Goal: Task Accomplishment & Management: Complete application form

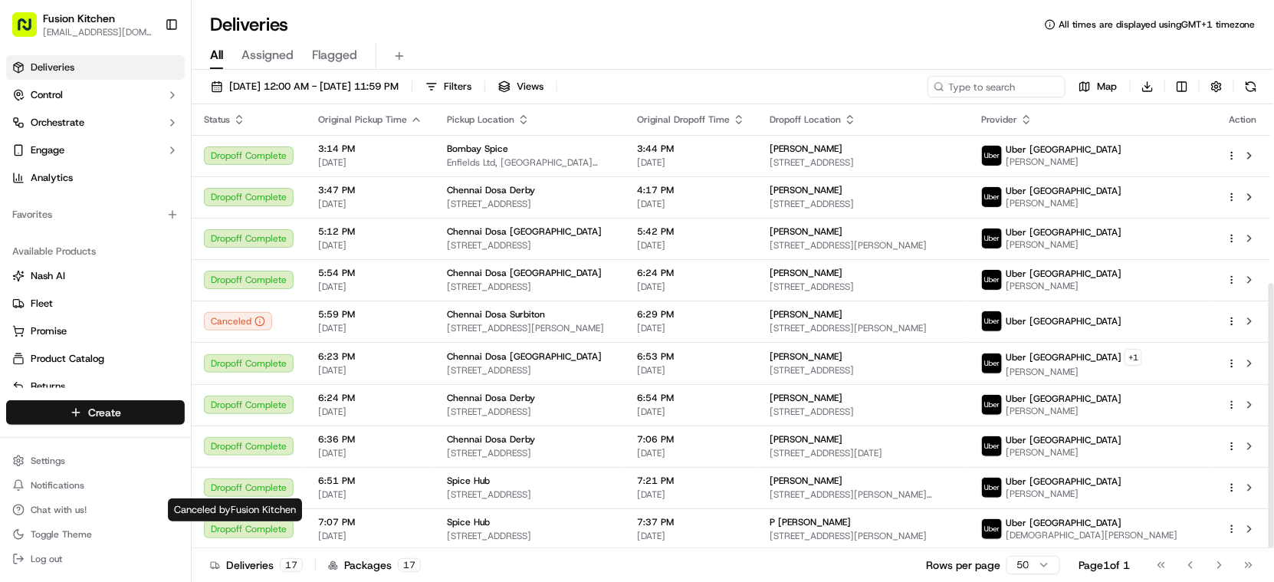
scroll to position [300, 0]
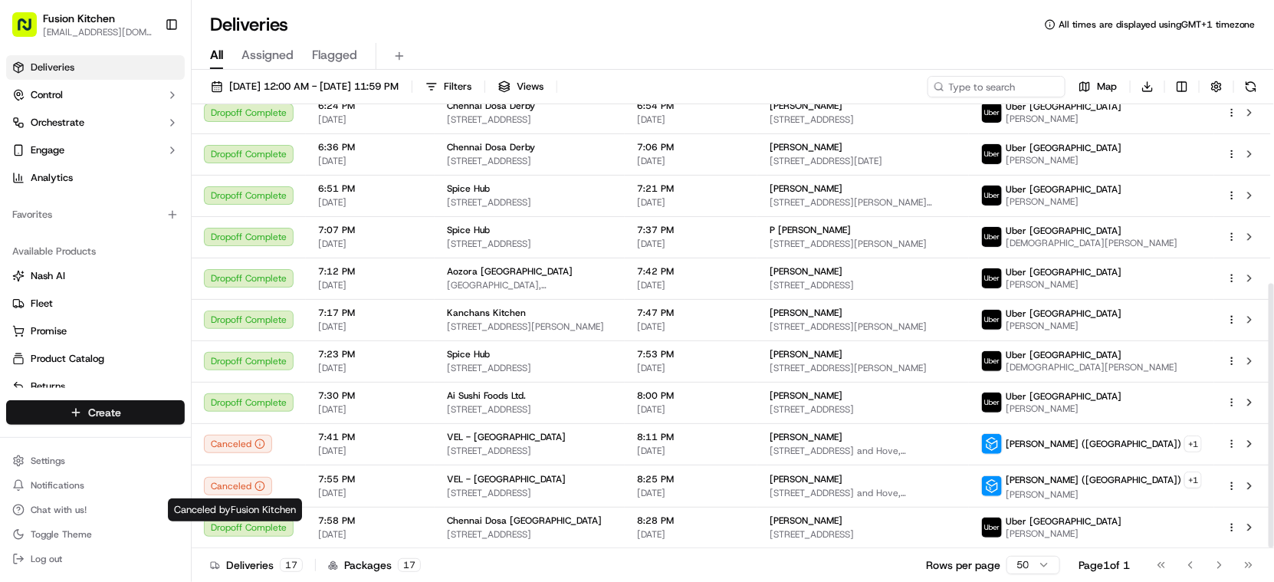
click at [112, 414] on html "Fusion Kitchen [EMAIL_ADDRESS][DOMAIN_NAME] Toggle Sidebar Deliveries Control O…" at bounding box center [637, 291] width 1274 height 582
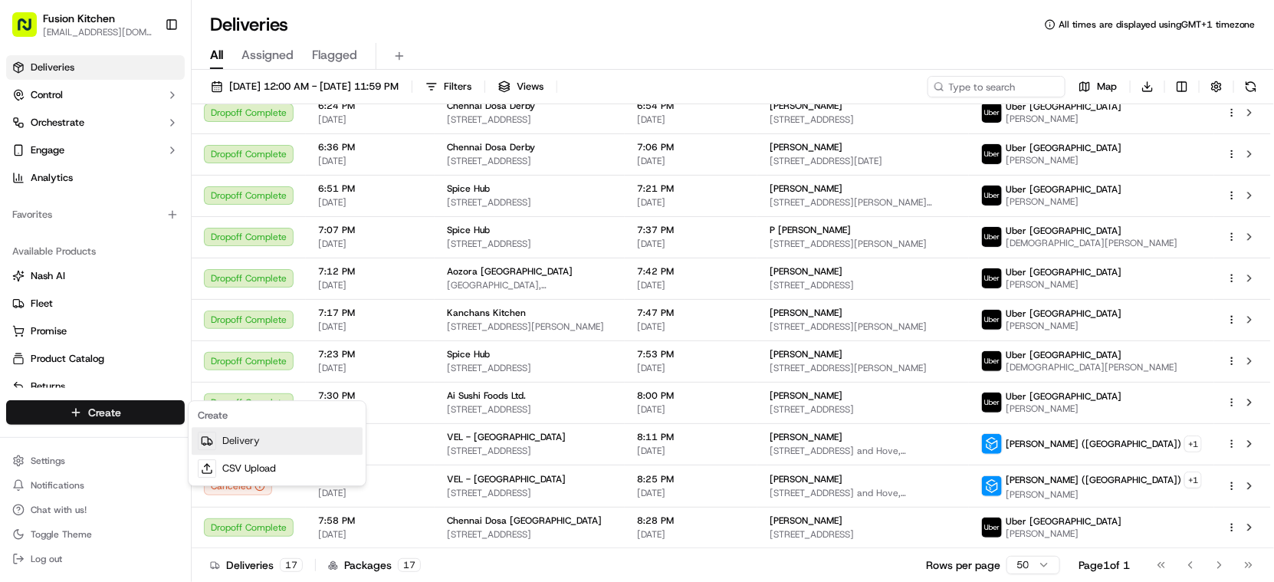
click at [258, 443] on link "Delivery" at bounding box center [277, 441] width 171 height 28
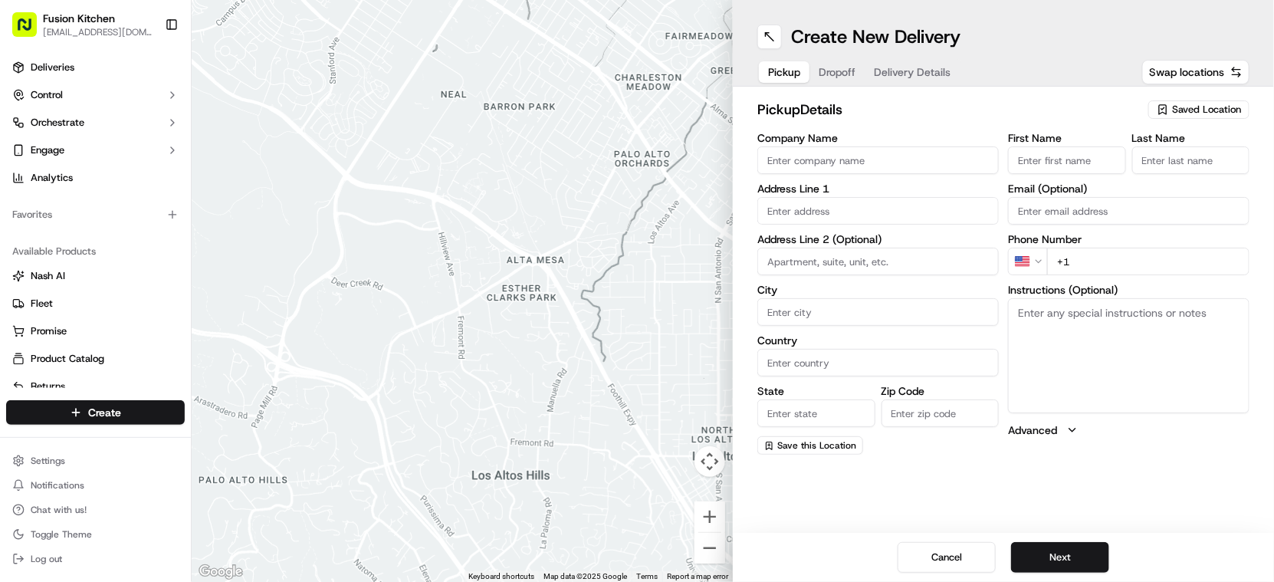
click at [822, 159] on input "Company Name" at bounding box center [879, 160] width 242 height 28
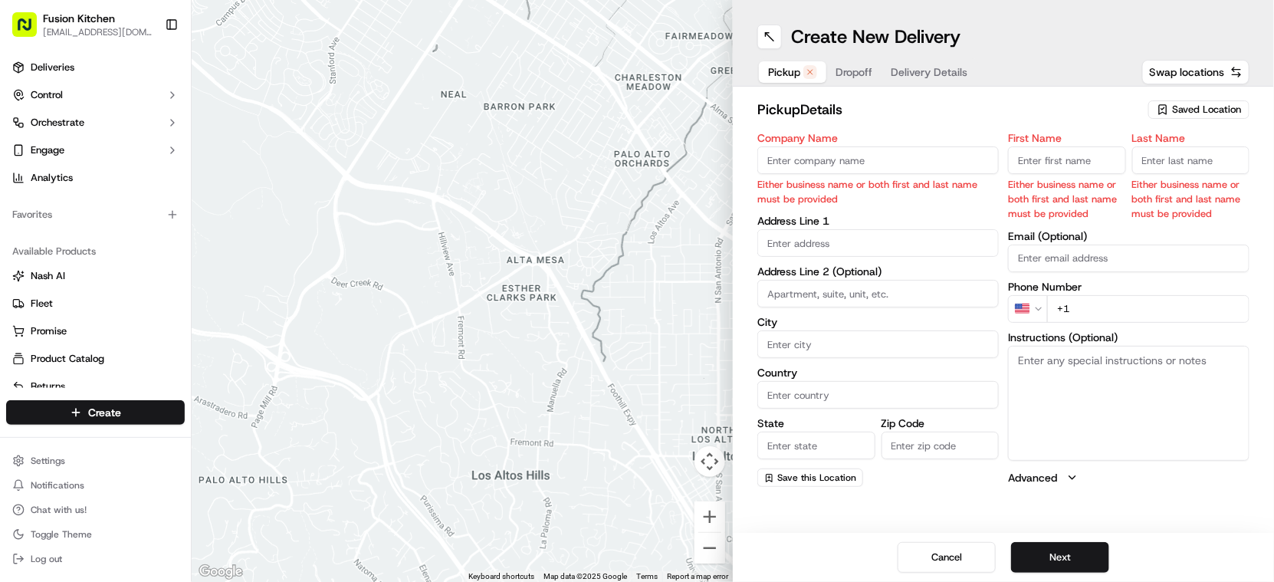
drag, startPoint x: 955, startPoint y: 168, endPoint x: 947, endPoint y: 167, distance: 7.7
click at [954, 167] on input "Company Name" at bounding box center [879, 160] width 242 height 28
paste input "[GEOGRAPHIC_DATA] Dosa [GEOGRAPHIC_DATA]"
type input "[GEOGRAPHIC_DATA] Dosa [GEOGRAPHIC_DATA]"
click at [1045, 152] on input "First Name" at bounding box center [1067, 160] width 118 height 28
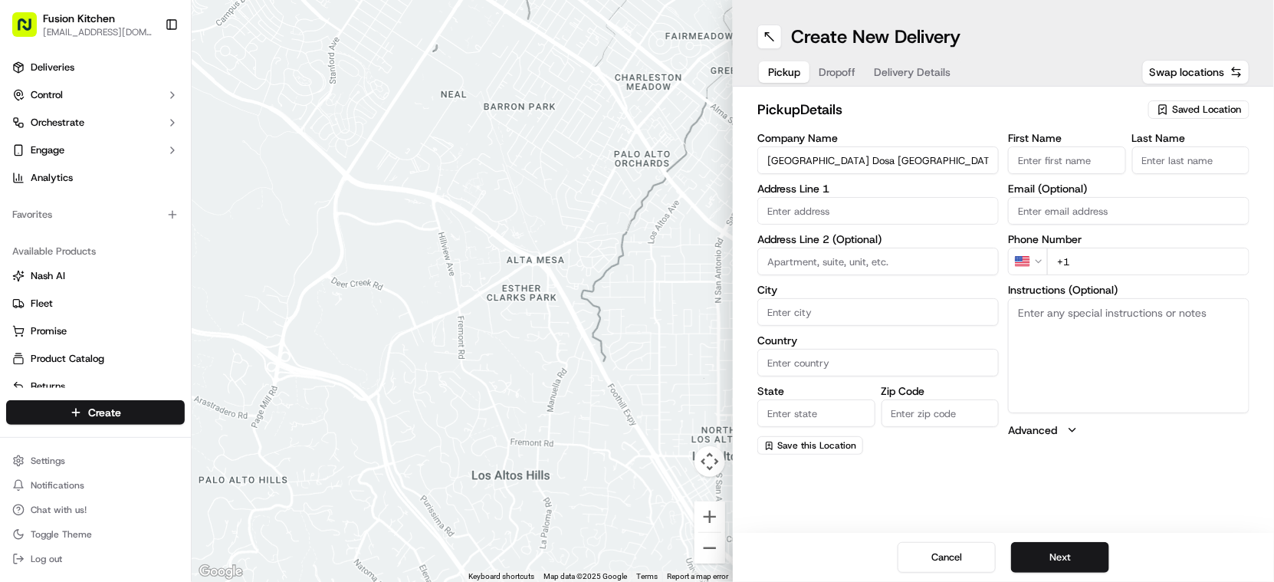
click at [1064, 153] on input "First Name" at bounding box center [1067, 160] width 118 height 28
paste input "[PERSON_NAME]."
click at [1090, 165] on input "[PERSON_NAME]" at bounding box center [1067, 160] width 118 height 28
type input "[PERSON_NAME]"
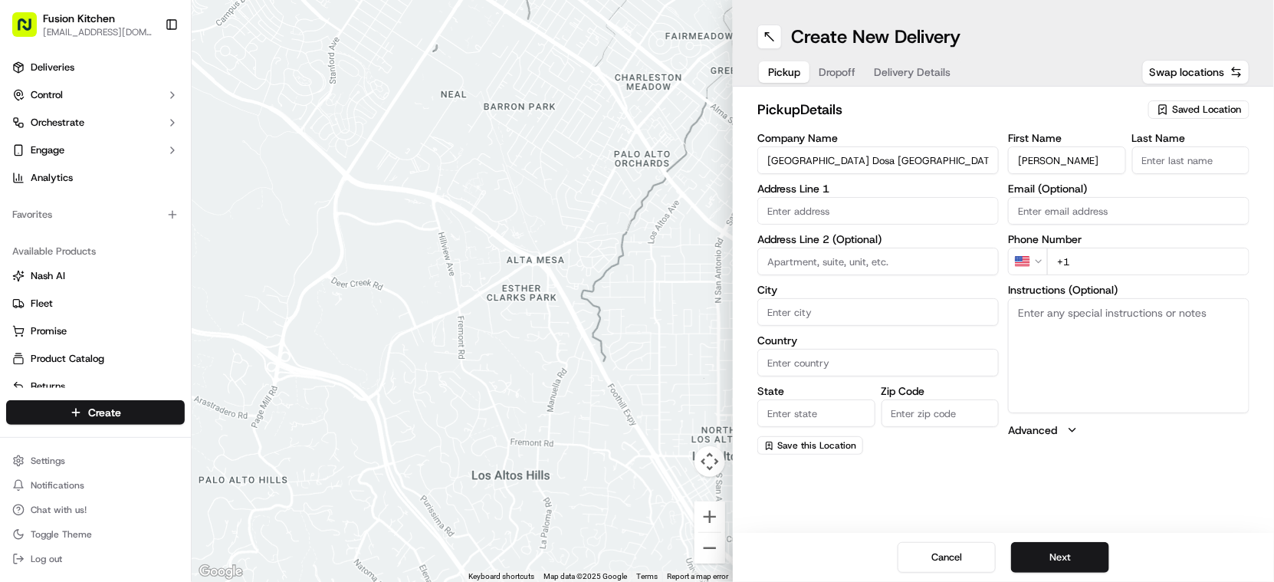
click at [1180, 163] on input "Last Name" at bounding box center [1192, 160] width 118 height 28
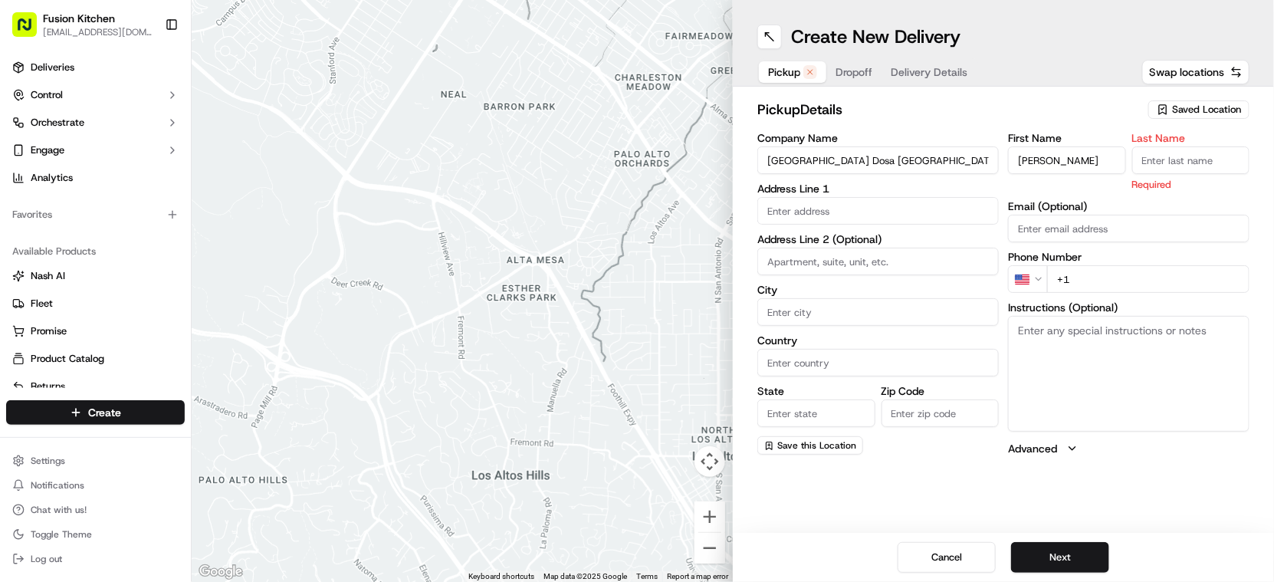
paste input "Sadiq"
type input "Sadiq"
click at [807, 213] on input "text" at bounding box center [879, 211] width 242 height 28
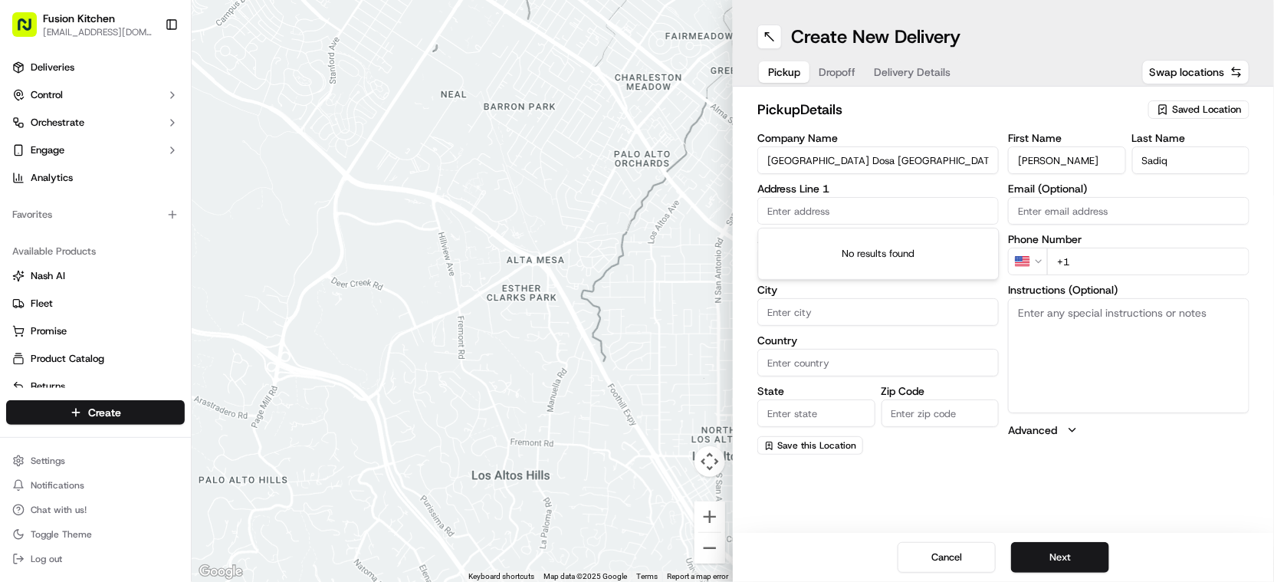
click at [895, 212] on input "text" at bounding box center [879, 211] width 242 height 28
paste input "[STREET_ADDRESS][PERSON_NAME]."
type input "[STREET_ADDRESS][PERSON_NAME]"
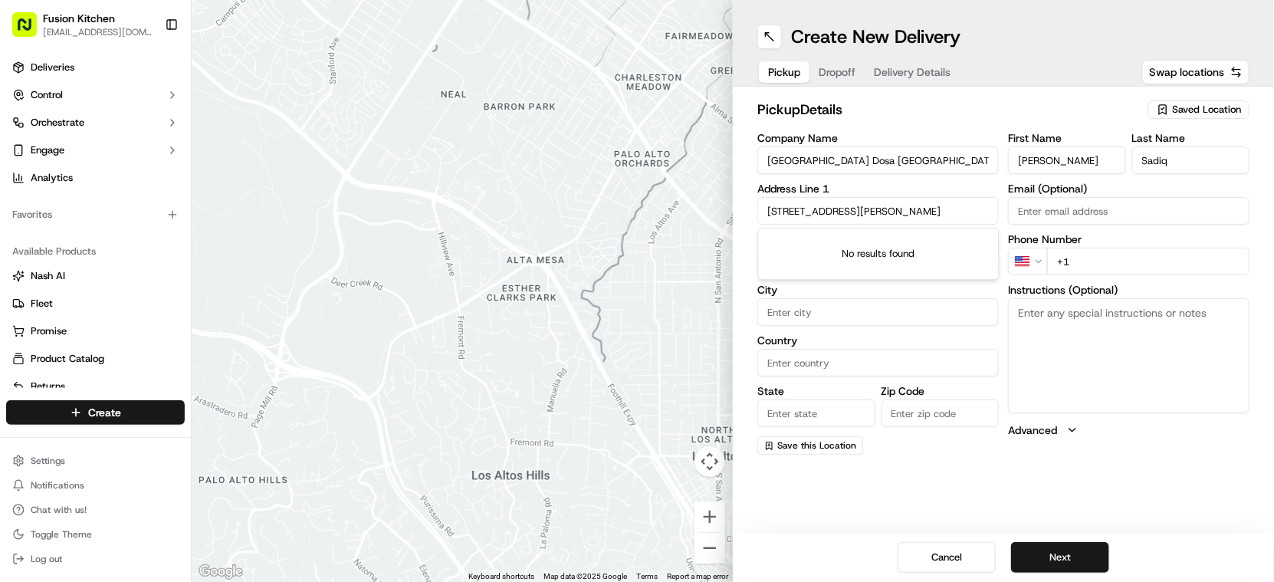
click at [1028, 320] on textarea "Instructions (Optional)" at bounding box center [1129, 355] width 242 height 115
paste textarea "[STREET_ADDRESS][PERSON_NAME]."
type textarea "[STREET_ADDRESS][PERSON_NAME]."
drag, startPoint x: 810, startPoint y: 209, endPoint x: 771, endPoint y: 212, distance: 39.2
click at [771, 212] on input "[STREET_ADDRESS][PERSON_NAME]" at bounding box center [879, 211] width 242 height 28
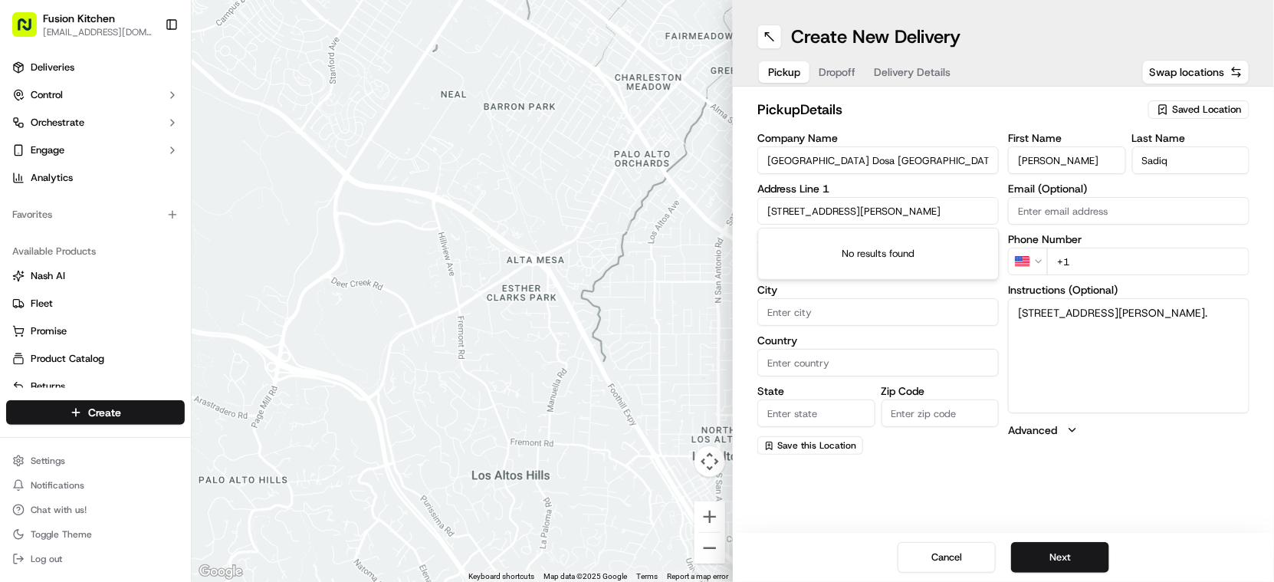
click at [840, 213] on input "[STREET_ADDRESS][PERSON_NAME]" at bounding box center [879, 211] width 242 height 28
paste input ", [STREET_ADDRESS][PERSON_NAME]"
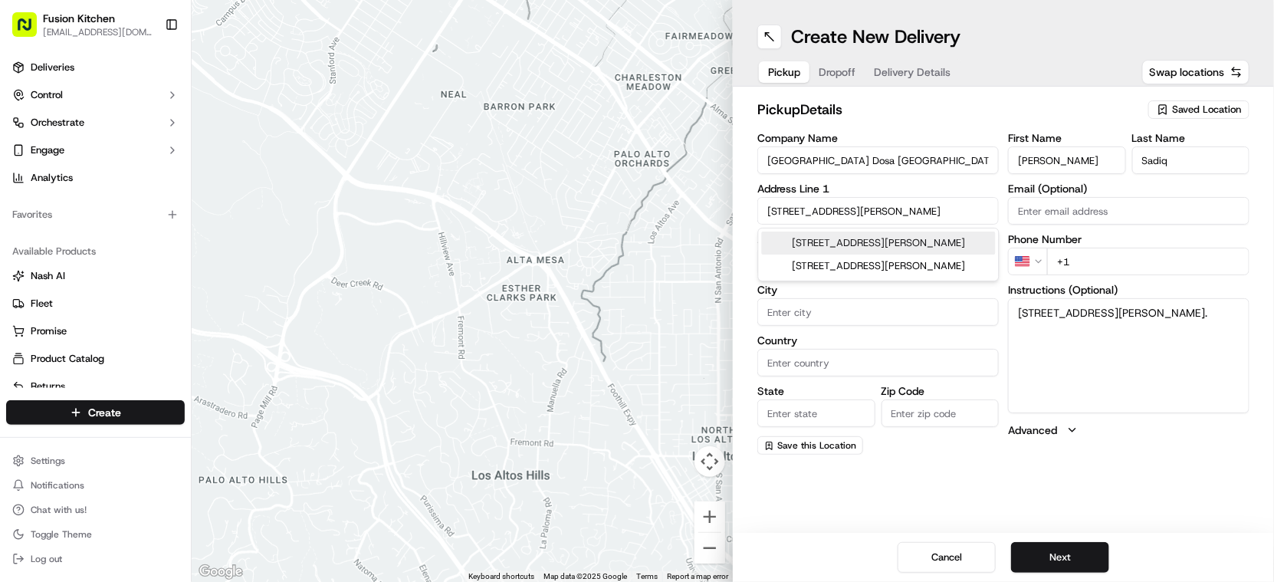
click at [879, 250] on div "[STREET_ADDRESS][PERSON_NAME]" at bounding box center [879, 243] width 234 height 23
type input "[STREET_ADDRESS][PERSON_NAME]"
type input "Smethwick"
type input "[GEOGRAPHIC_DATA]"
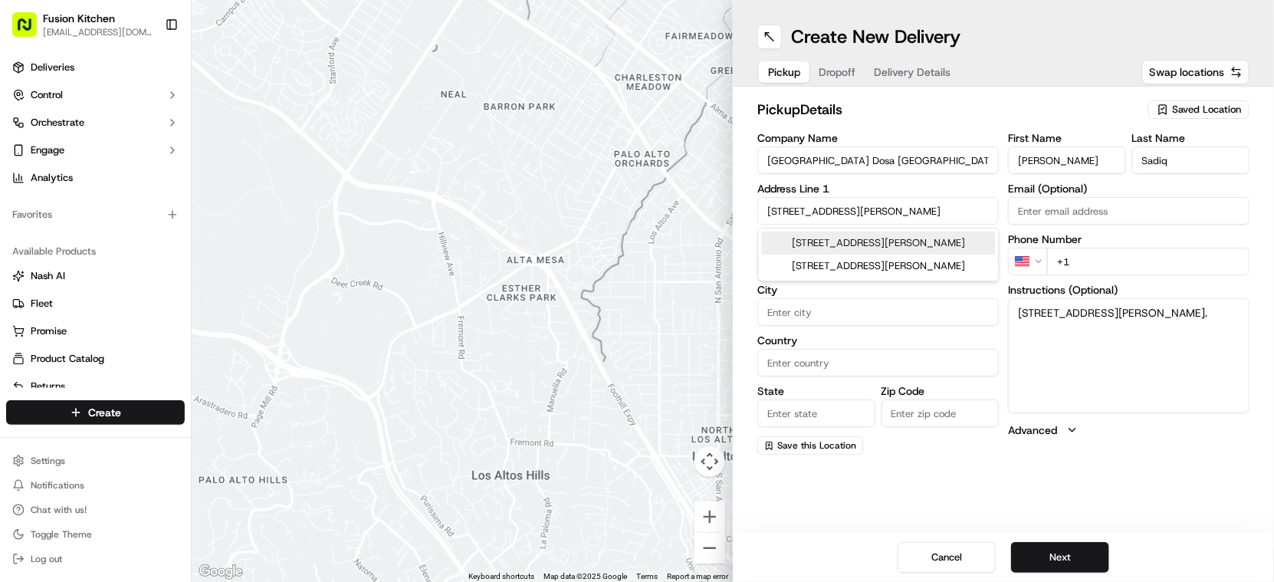
type input "[GEOGRAPHIC_DATA]"
type input "B18 4HE"
type input "[STREET_ADDRESS][PERSON_NAME]"
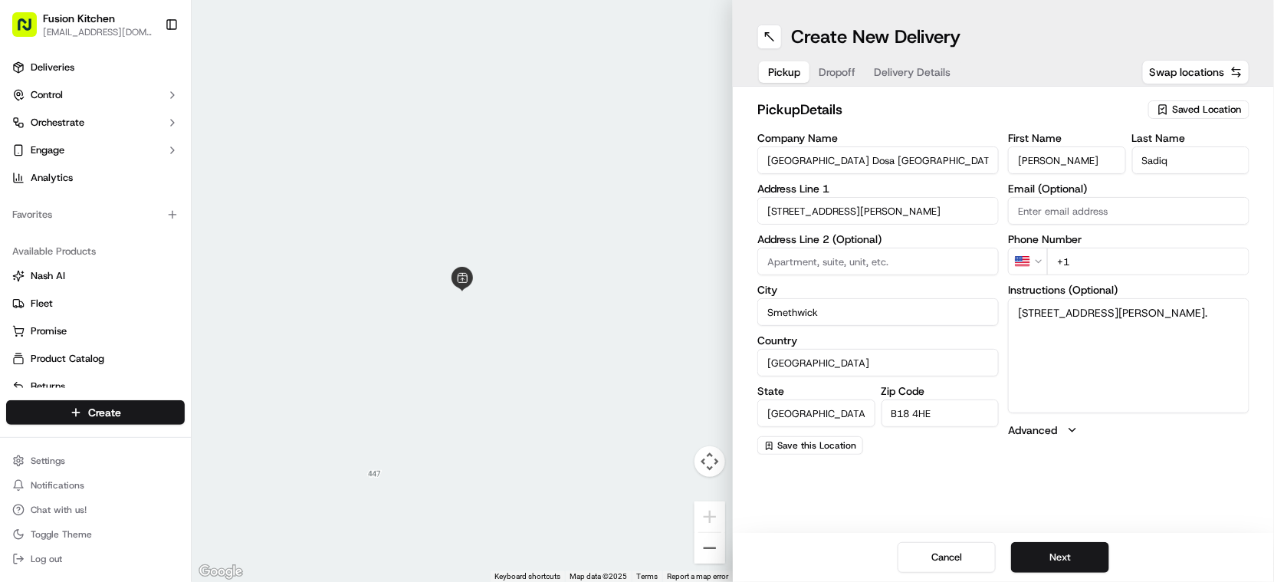
click at [1027, 258] on html "Fusion Kitchen [EMAIL_ADDRESS][DOMAIN_NAME] Toggle Sidebar Deliveries Control O…" at bounding box center [637, 291] width 1274 height 582
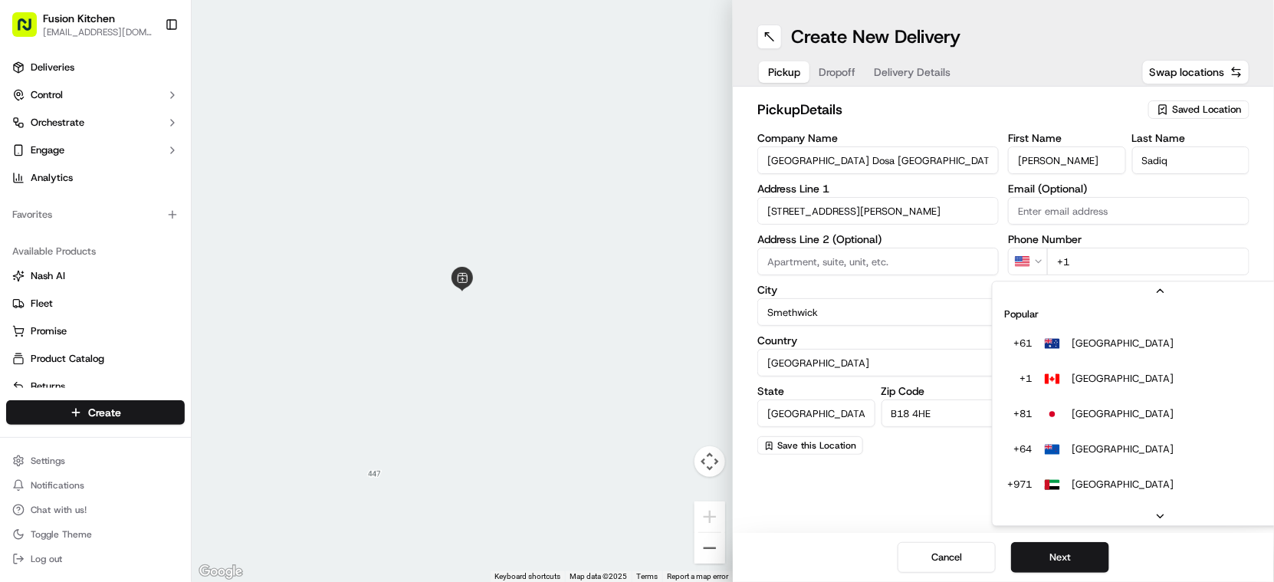
scroll to position [66, 0]
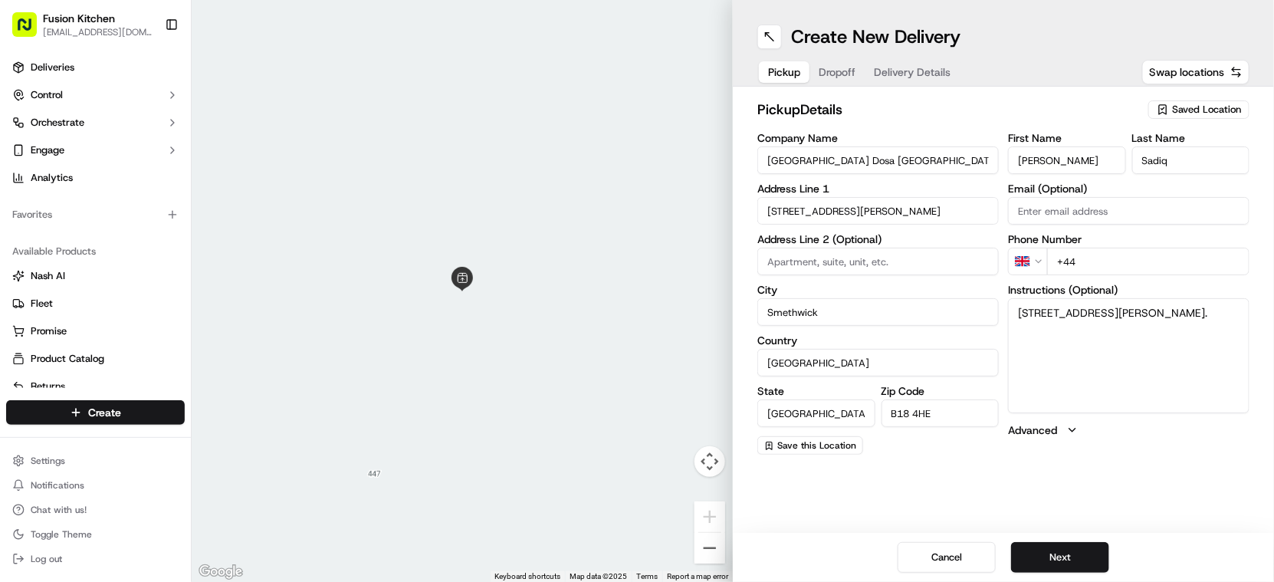
click at [1094, 260] on input "+44" at bounding box center [1148, 262] width 202 height 28
paste input "121 572 5858"
type input "[PHONE_NUMBER]"
click at [1057, 547] on button "Next" at bounding box center [1060, 557] width 98 height 31
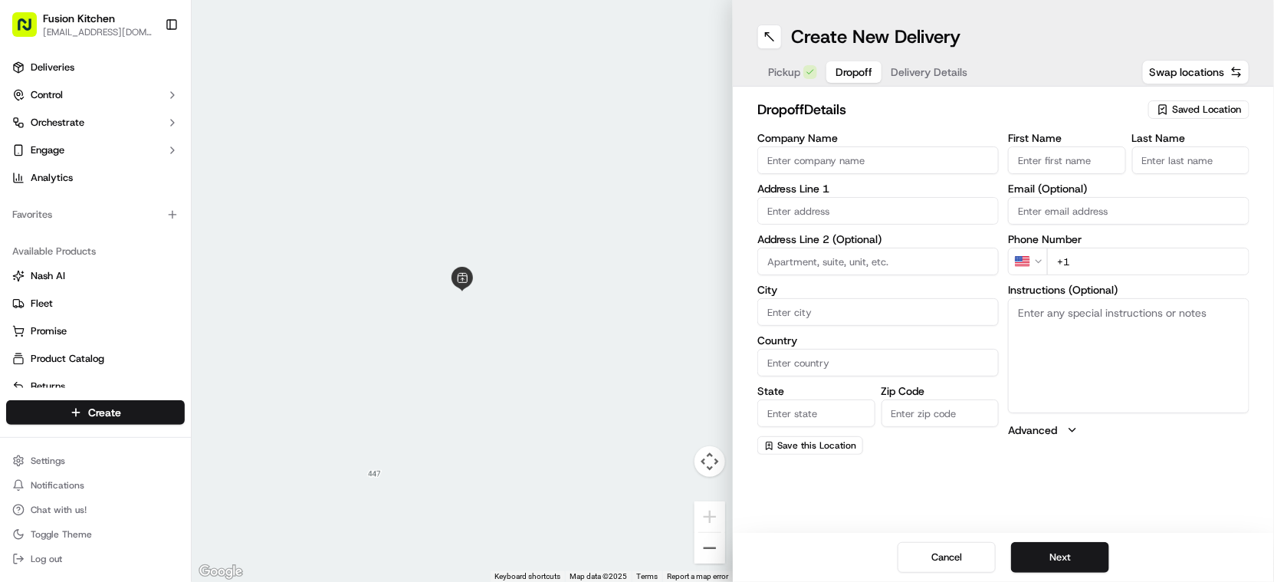
click at [809, 201] on input "text" at bounding box center [879, 211] width 242 height 28
paste input "[STREET_ADDRESS][PERSON_NAME][PERSON_NAME]"
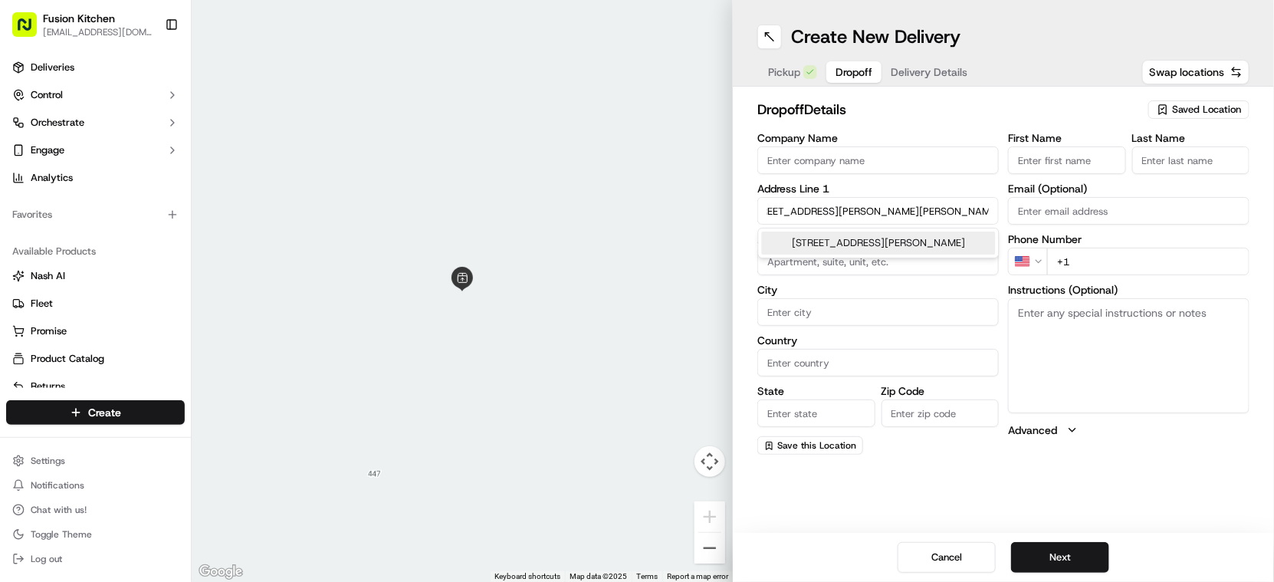
click at [871, 245] on div "[STREET_ADDRESS][PERSON_NAME]" at bounding box center [879, 243] width 234 height 23
type input "[STREET_ADDRESS][PERSON_NAME]"
type input "[GEOGRAPHIC_DATA]"
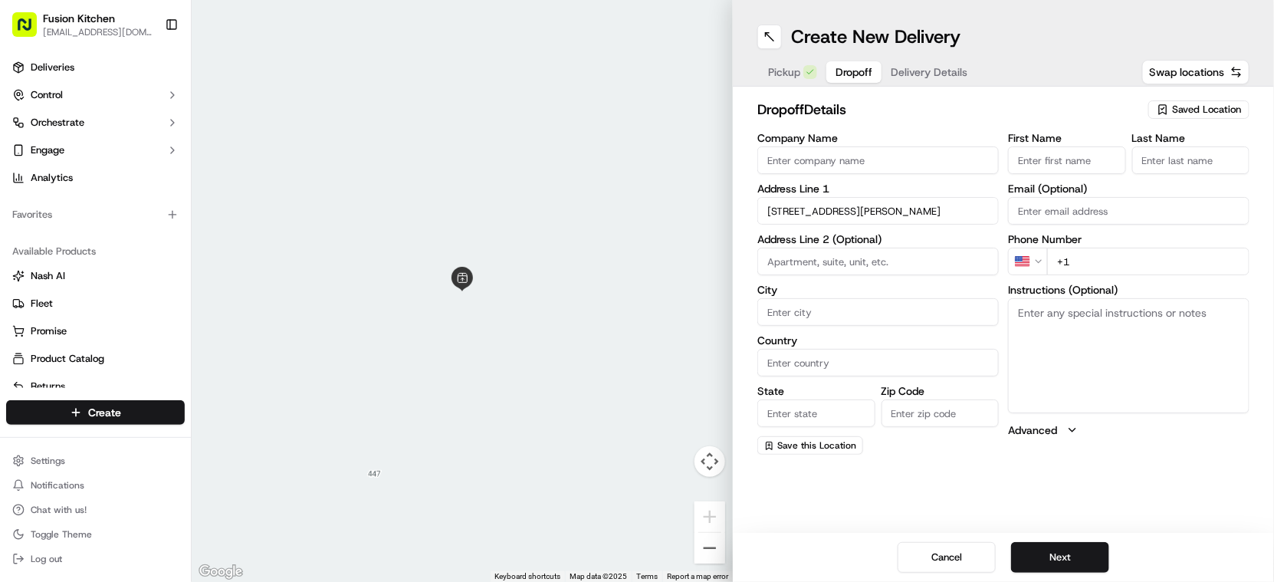
type input "[GEOGRAPHIC_DATA]"
type input "B1 3JR"
type input "[STREET_ADDRESS][PERSON_NAME]"
click at [1156, 365] on textarea "Instructions (Optional)" at bounding box center [1129, 355] width 242 height 115
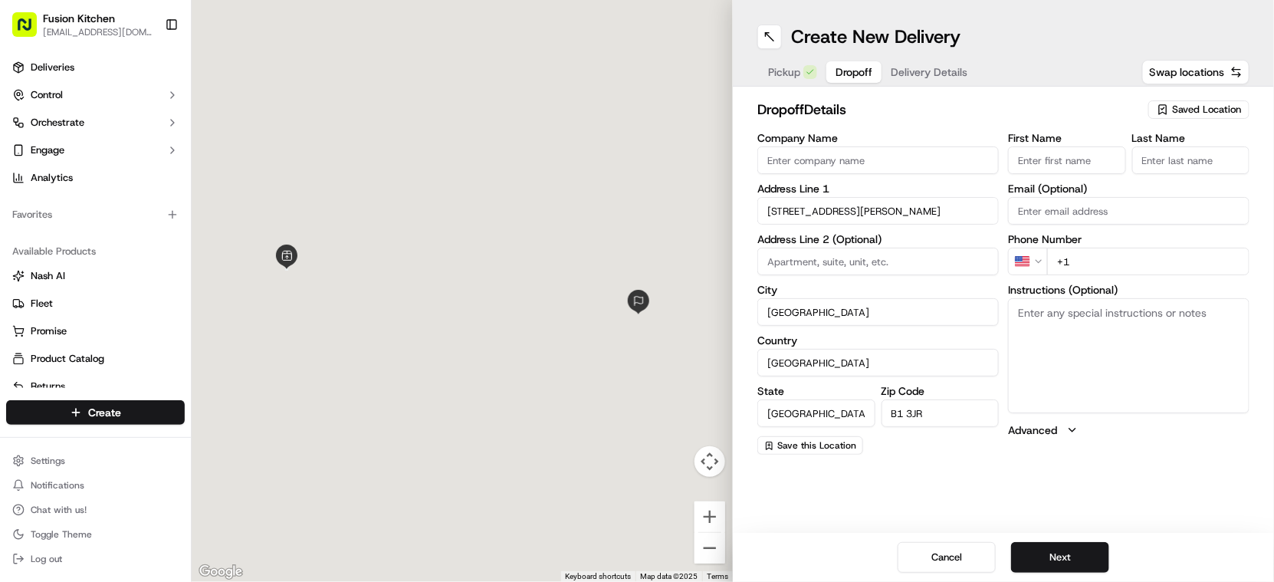
paste textarea "[STREET_ADDRESS][PERSON_NAME][PERSON_NAME]"
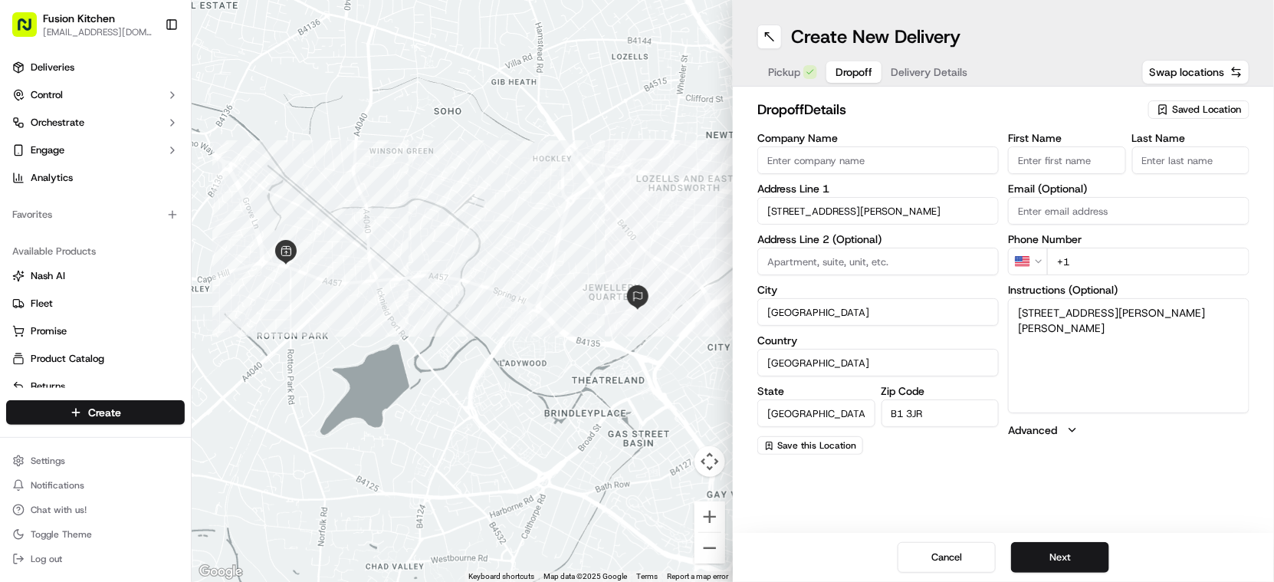
type textarea "[STREET_ADDRESS][PERSON_NAME][PERSON_NAME]"
click at [867, 217] on input "[STREET_ADDRESS][PERSON_NAME]" at bounding box center [879, 211] width 242 height 28
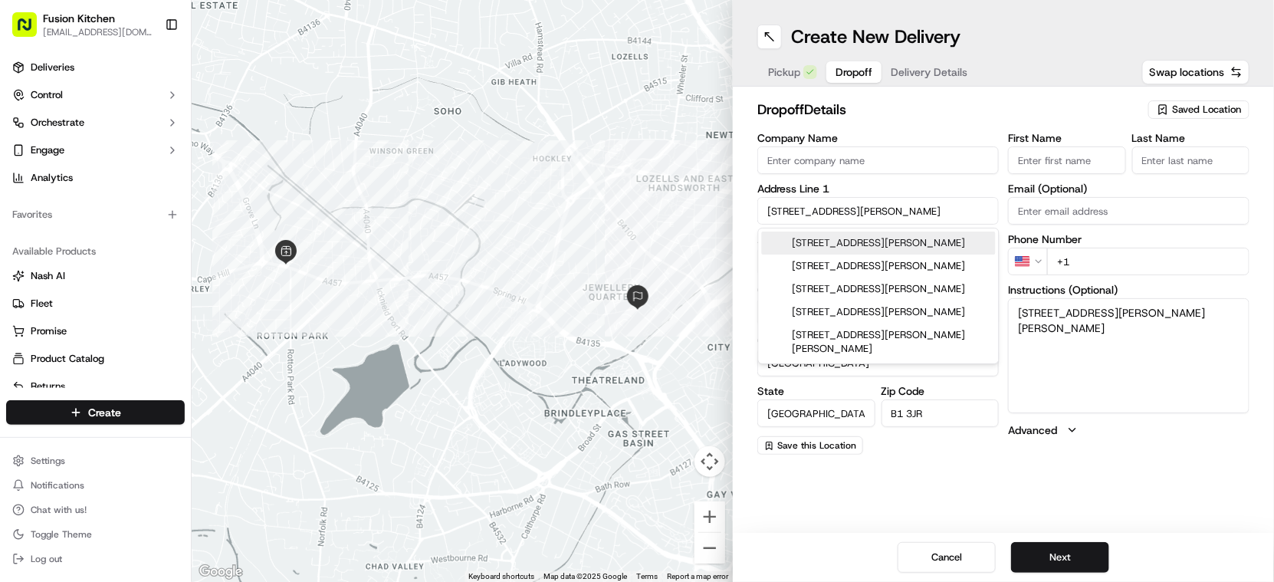
click at [867, 217] on input "[STREET_ADDRESS][PERSON_NAME]" at bounding box center [879, 211] width 242 height 28
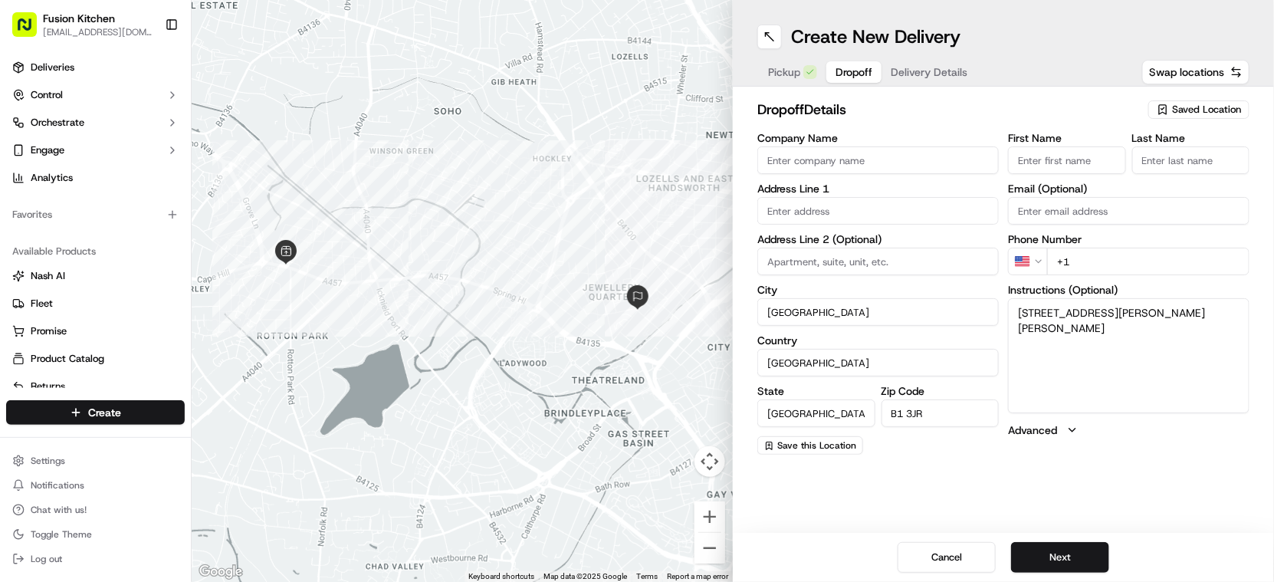
drag, startPoint x: 1047, startPoint y: 311, endPoint x: 1171, endPoint y: 310, distance: 123.5
click at [1171, 310] on textarea "[STREET_ADDRESS][PERSON_NAME][PERSON_NAME]" at bounding box center [1129, 355] width 242 height 115
click at [822, 206] on input "text" at bounding box center [879, 211] width 242 height 28
paste input "[PERSON_NAME] Street [PERSON_NAME]"
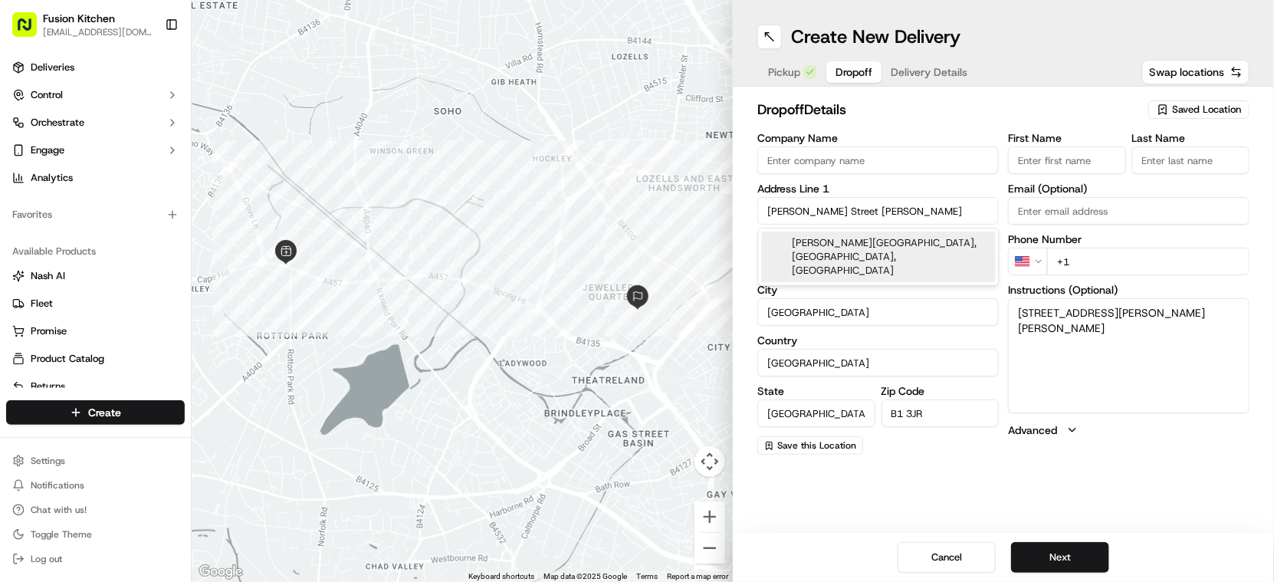
click at [887, 242] on div "[PERSON_NAME][GEOGRAPHIC_DATA], [GEOGRAPHIC_DATA], [GEOGRAPHIC_DATA]" at bounding box center [879, 257] width 234 height 51
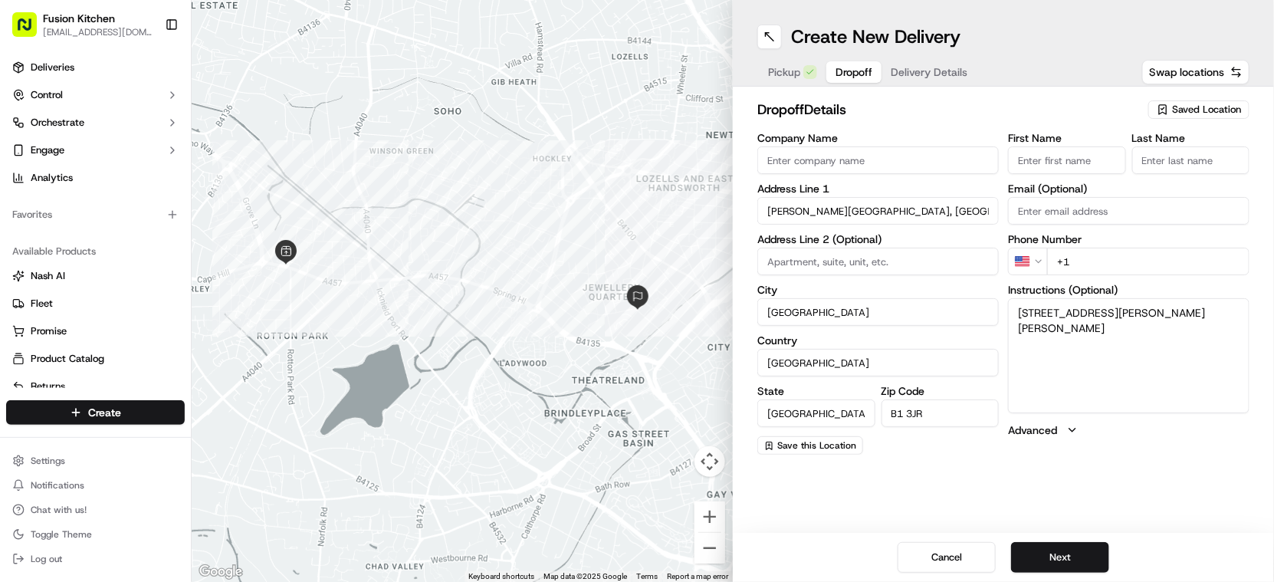
type input "[PERSON_NAME][STREET_ADDRESS][PERSON_NAME]"
type input "Corby"
type input "NN17 1QE"
type input "[PERSON_NAME] Street [PERSON_NAME]"
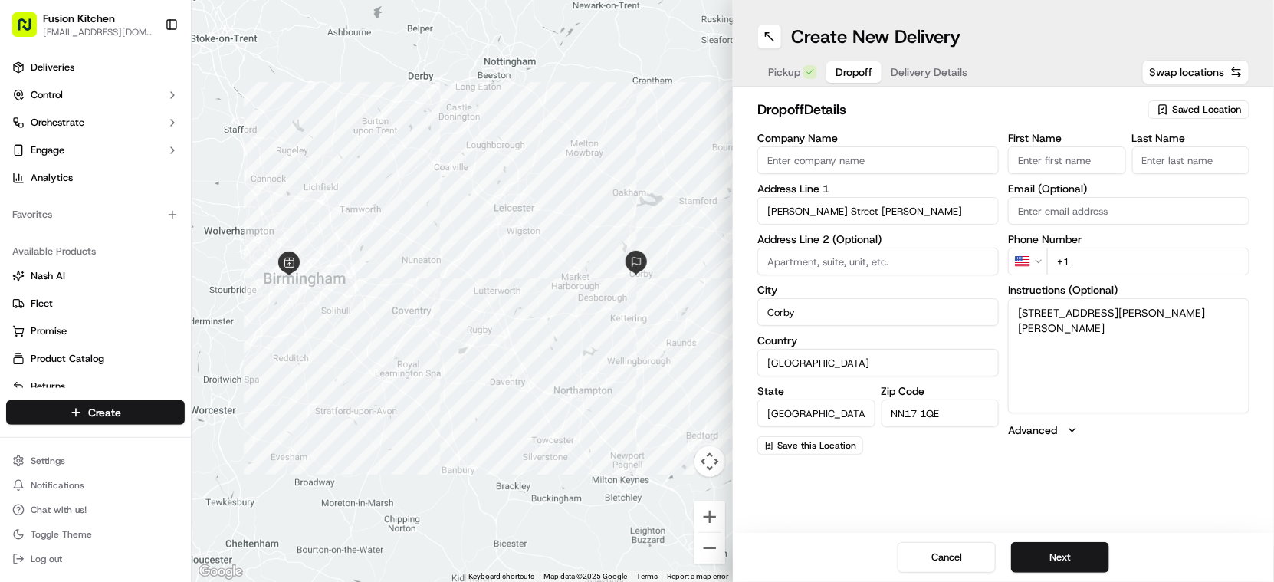
click at [850, 261] on input at bounding box center [879, 262] width 242 height 28
click at [917, 360] on input "[GEOGRAPHIC_DATA]" at bounding box center [879, 363] width 242 height 28
click at [892, 316] on input "Corby" at bounding box center [879, 312] width 242 height 28
drag, startPoint x: 1078, startPoint y: 329, endPoint x: 1019, endPoint y: 330, distance: 59.0
click at [1019, 330] on textarea "[STREET_ADDRESS][PERSON_NAME][PERSON_NAME]" at bounding box center [1129, 355] width 242 height 115
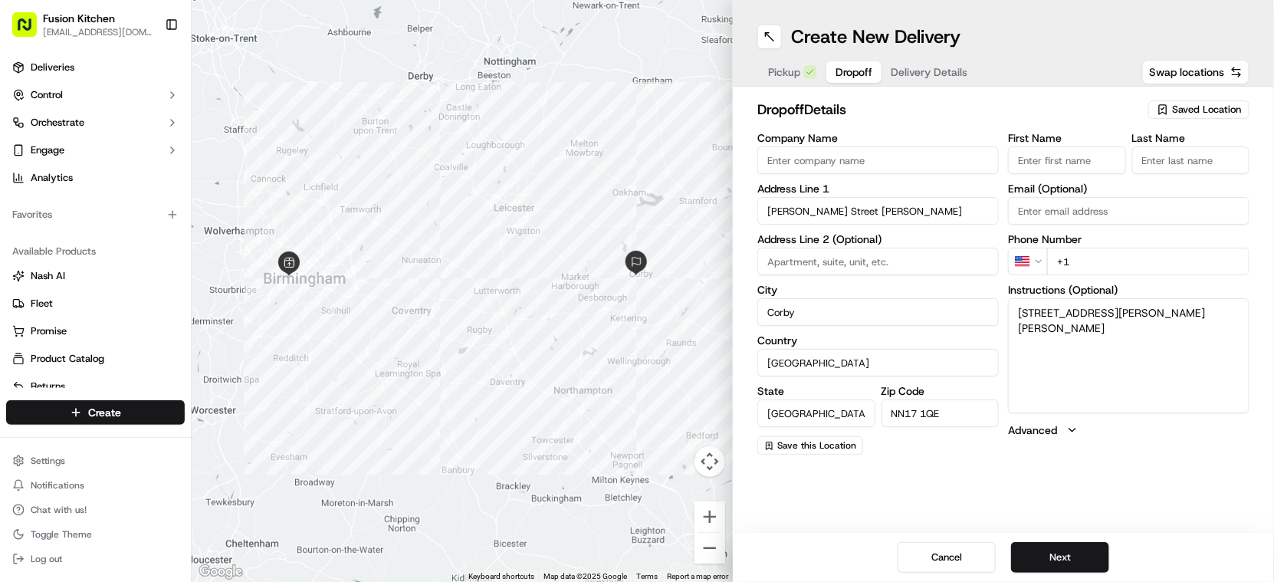
type textarea "[STREET_ADDRESS][PERSON_NAME][PERSON_NAME]"
click at [814, 311] on input "Corby" at bounding box center [879, 312] width 242 height 28
paste input "[GEOGRAPHIC_DATA]"
type input "[GEOGRAPHIC_DATA]"
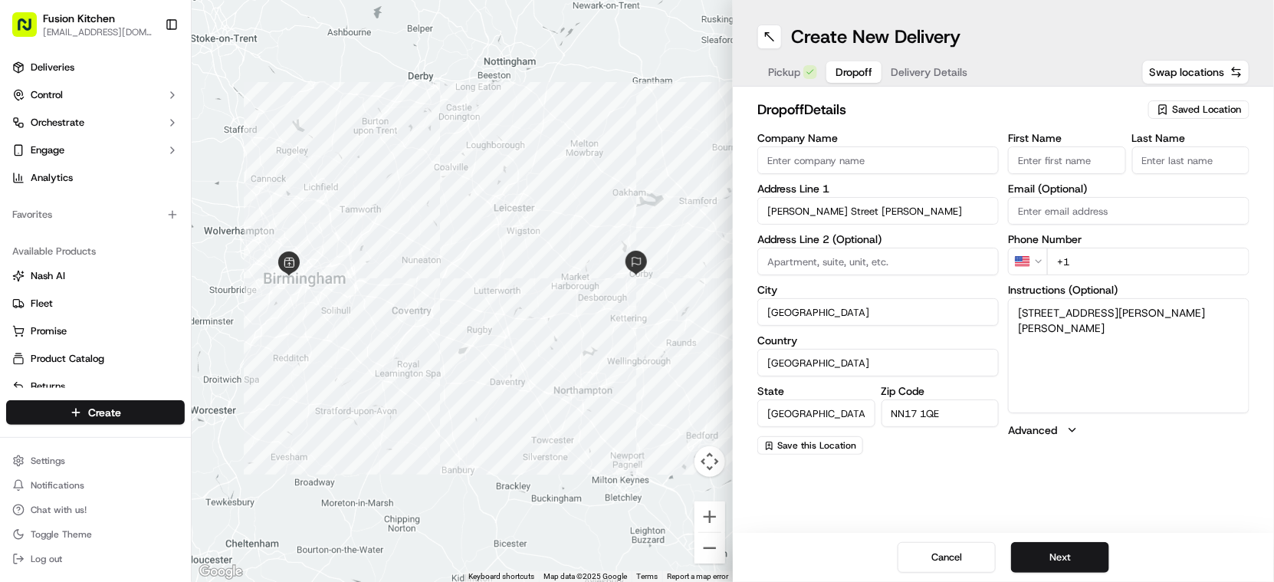
click at [807, 258] on input at bounding box center [879, 262] width 242 height 28
click at [822, 260] on input at bounding box center [879, 262] width 242 height 28
paste input "Flat3"
type input "Flat3"
click at [786, 64] on span "Pickup" at bounding box center [784, 71] width 32 height 15
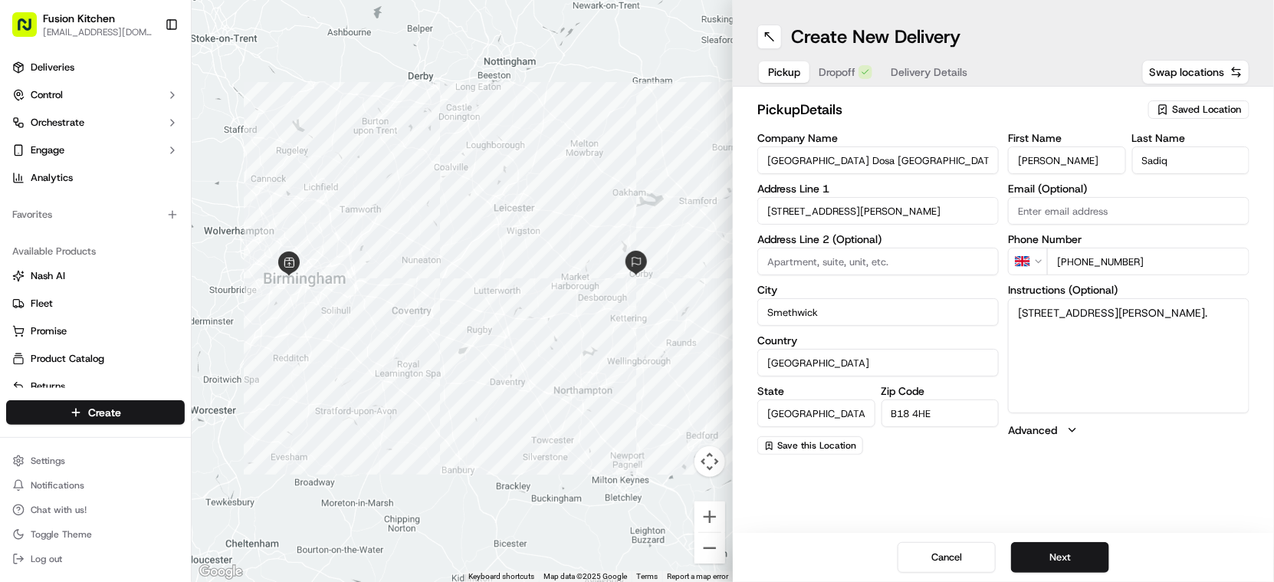
click at [838, 76] on span "Dropoff" at bounding box center [837, 71] width 37 height 15
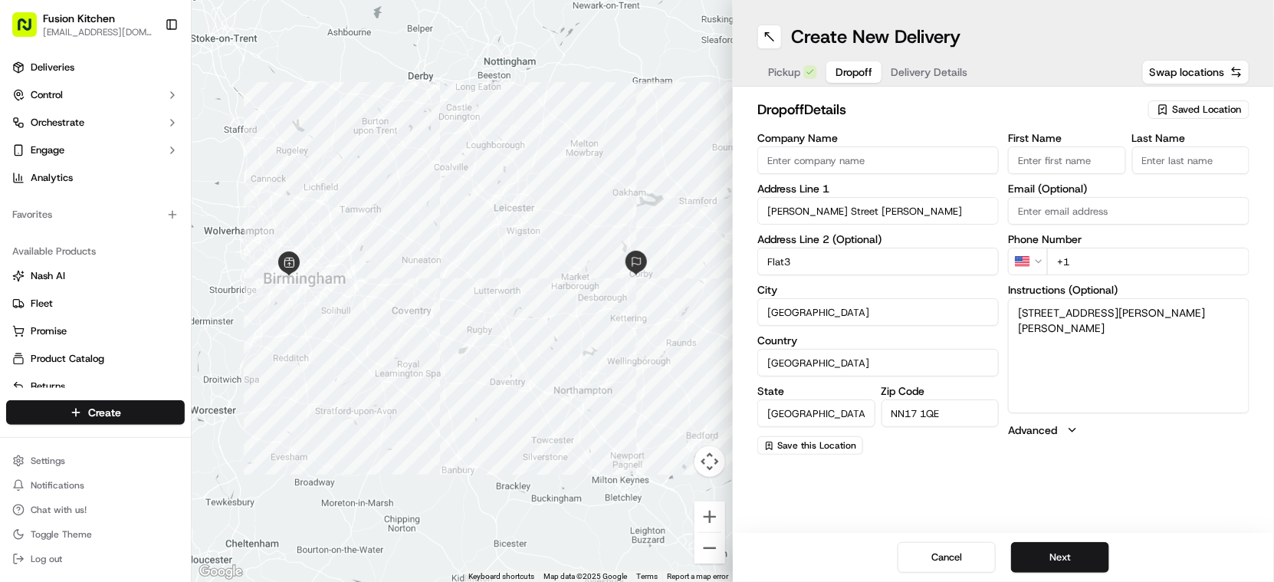
click at [960, 415] on input "NN17 1QE" at bounding box center [941, 413] width 118 height 28
paste input "B3 1QA"
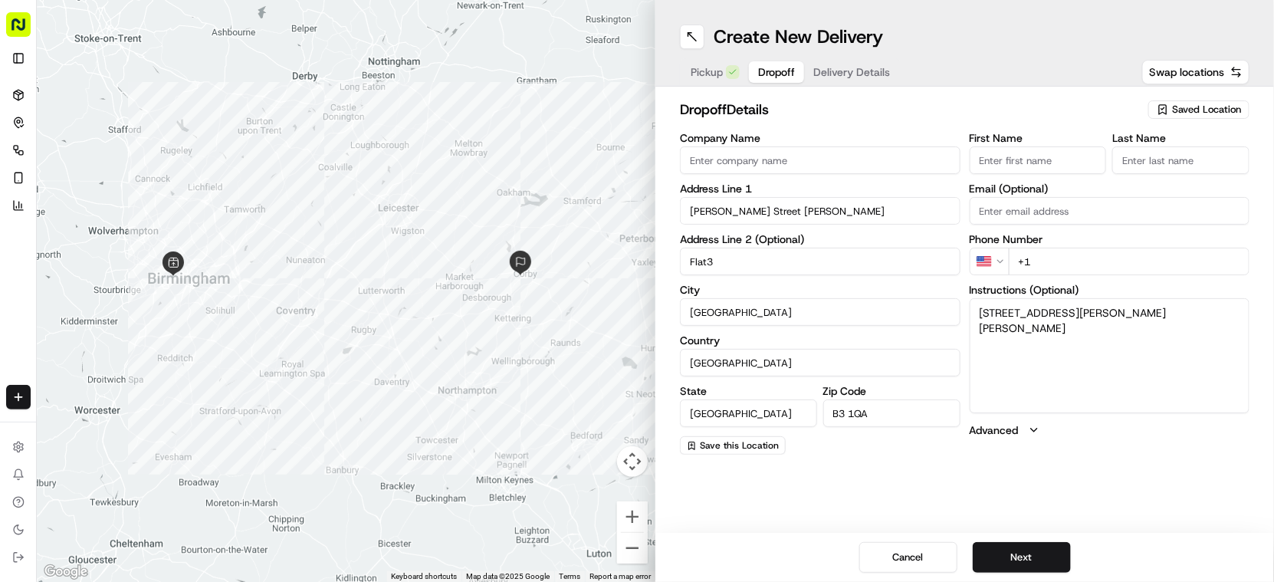
type input "B3 1QA"
drag, startPoint x: 738, startPoint y: 161, endPoint x: 739, endPoint y: 174, distance: 13.1
click at [738, 161] on input "Company Name" at bounding box center [820, 160] width 281 height 28
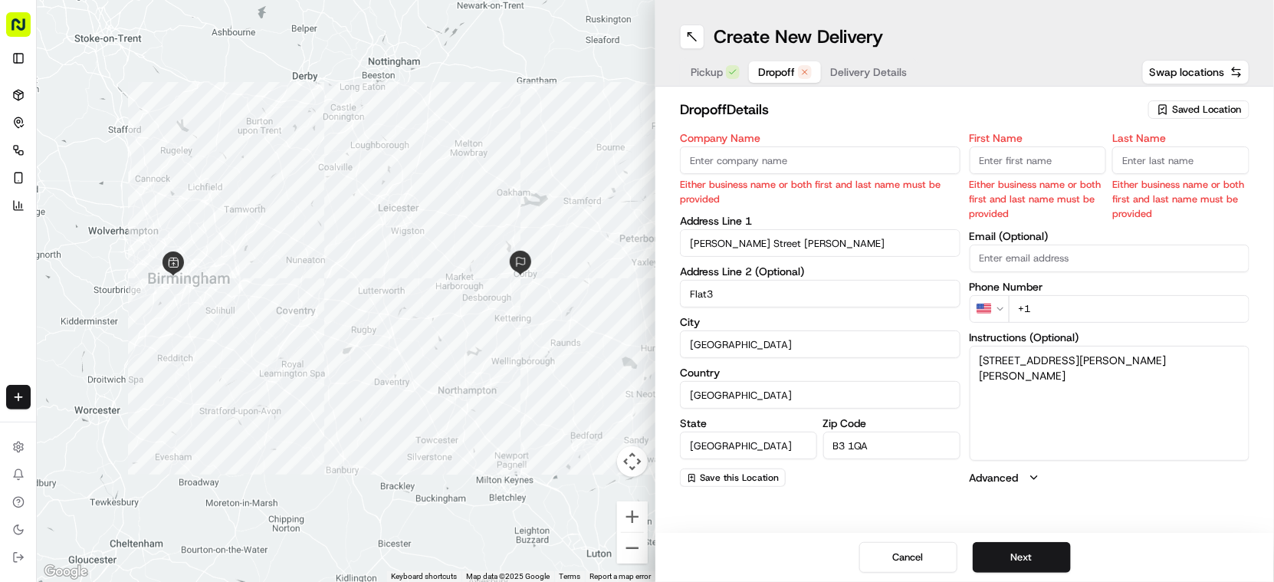
click at [744, 156] on input "Company Name" at bounding box center [820, 160] width 281 height 28
paste input "[PERSON_NAME]"
type input "[PERSON_NAME]"
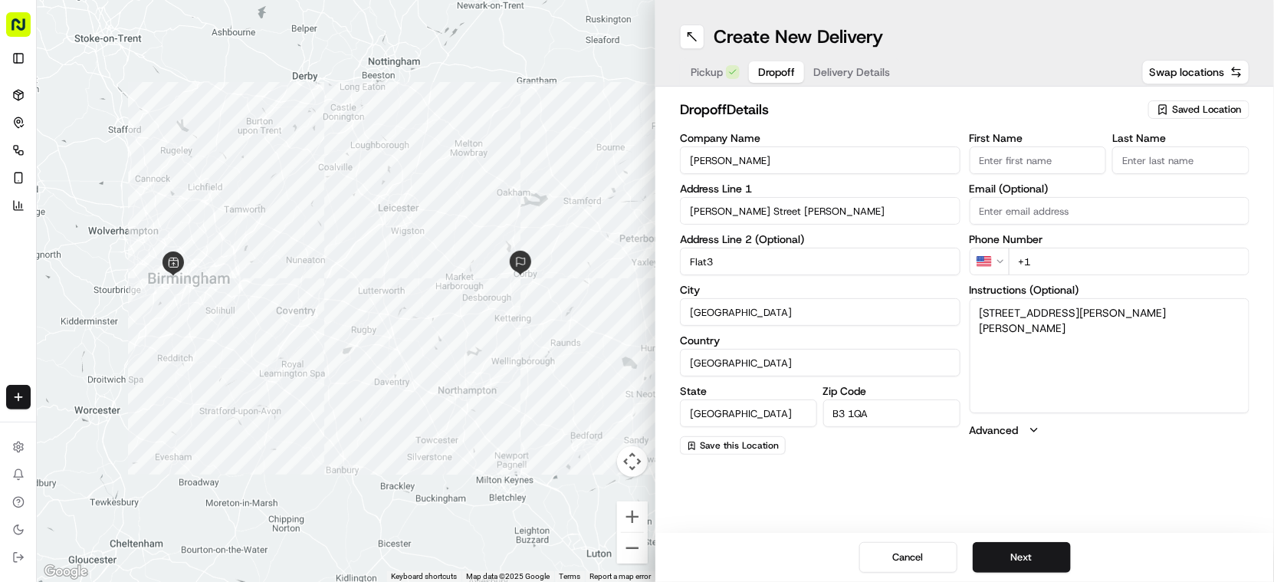
click at [1054, 150] on input "First Name" at bounding box center [1038, 160] width 137 height 28
paste input "[PERSON_NAME]"
click at [1059, 159] on input "[PERSON_NAME]" at bounding box center [1038, 160] width 137 height 28
type input "[PERSON_NAME]"
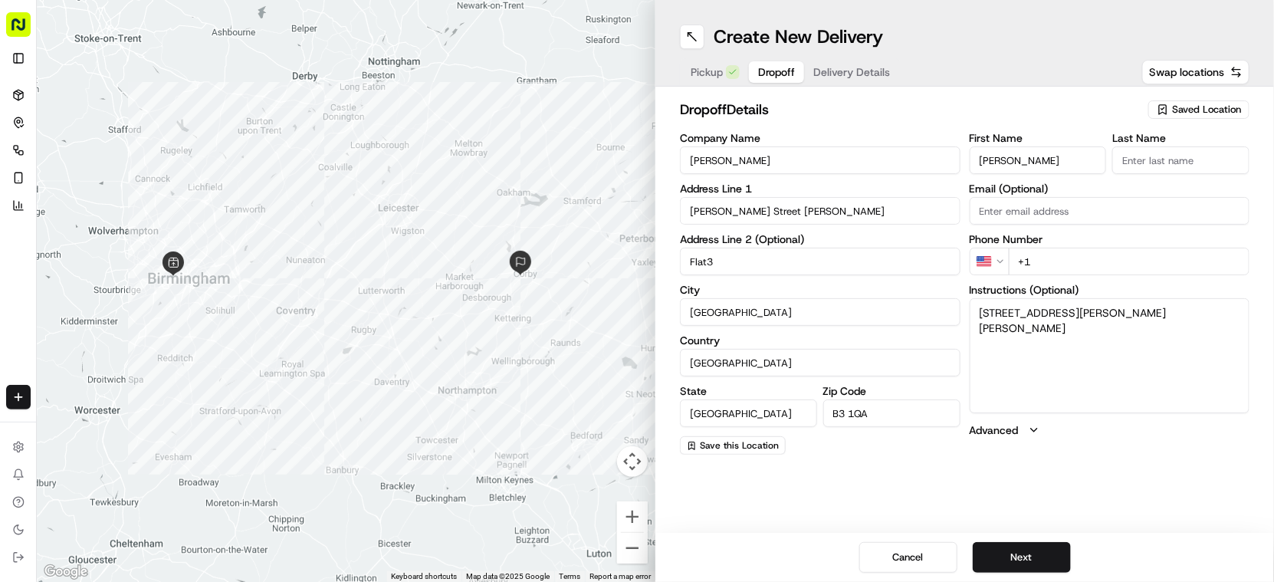
drag, startPoint x: 1172, startPoint y: 158, endPoint x: 1149, endPoint y: 158, distance: 23.0
click at [1172, 158] on input "Last Name" at bounding box center [1181, 160] width 137 height 28
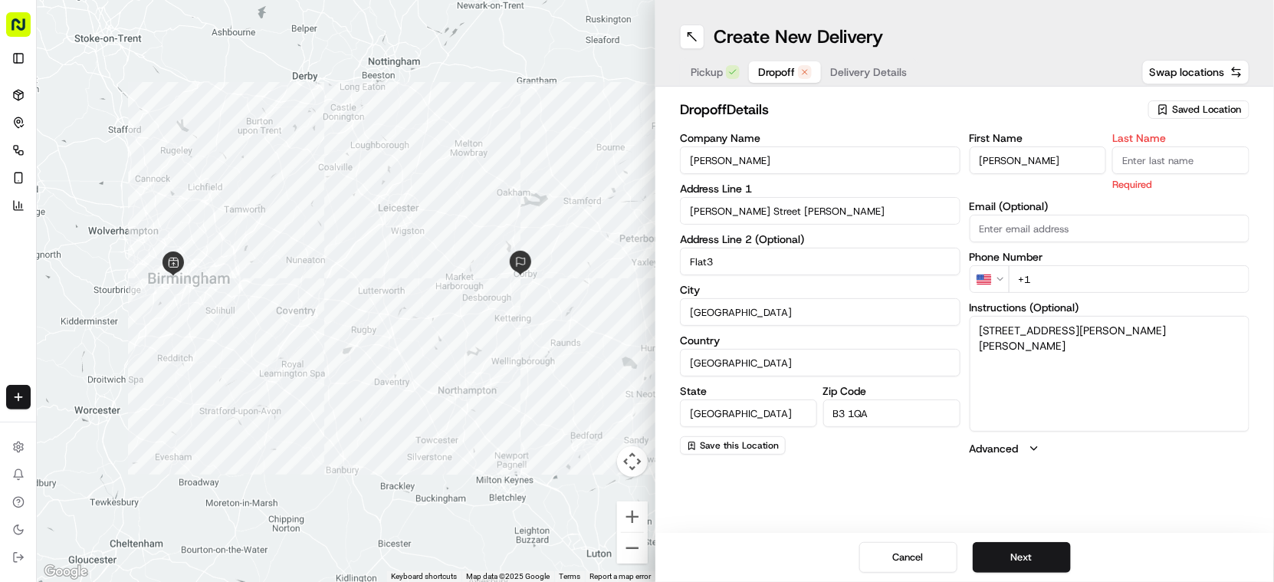
paste input "[PERSON_NAME]"
type input "[PERSON_NAME]"
drag, startPoint x: 1067, startPoint y: 278, endPoint x: 1059, endPoint y: 277, distance: 7.8
click at [1065, 278] on div "First Name [PERSON_NAME] Last Name [PERSON_NAME] Required Email (Optional) Phon…" at bounding box center [1110, 295] width 281 height 324
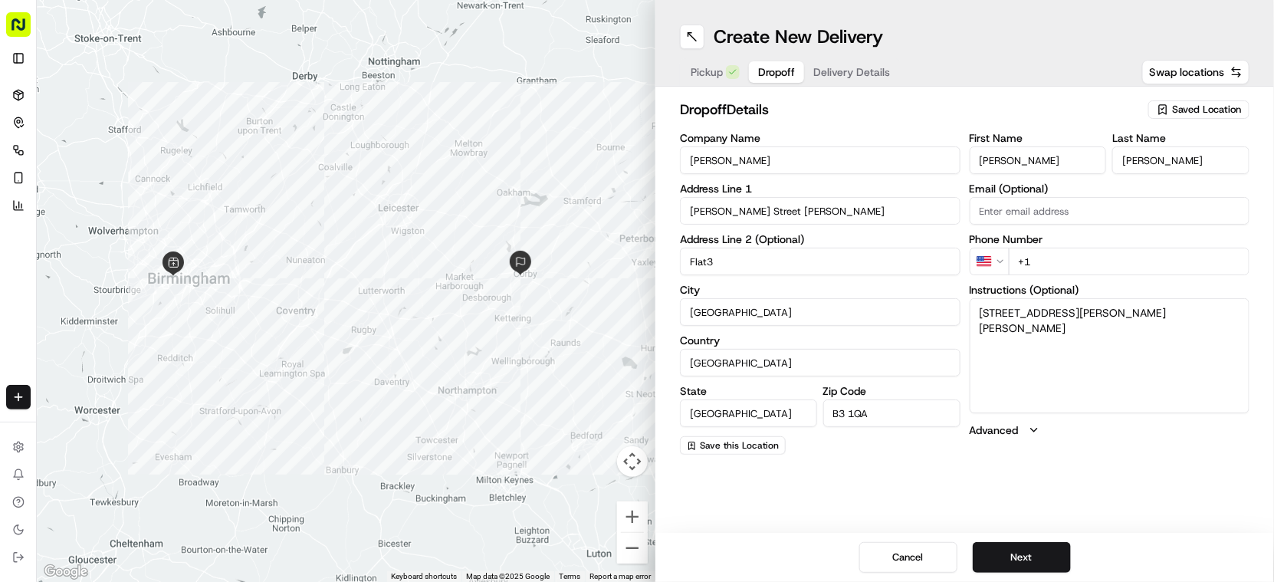
click at [997, 265] on html "Fusion Kitchen [EMAIL_ADDRESS][DOMAIN_NAME] Toggle Sidebar Deliveries Control O…" at bounding box center [637, 291] width 1274 height 582
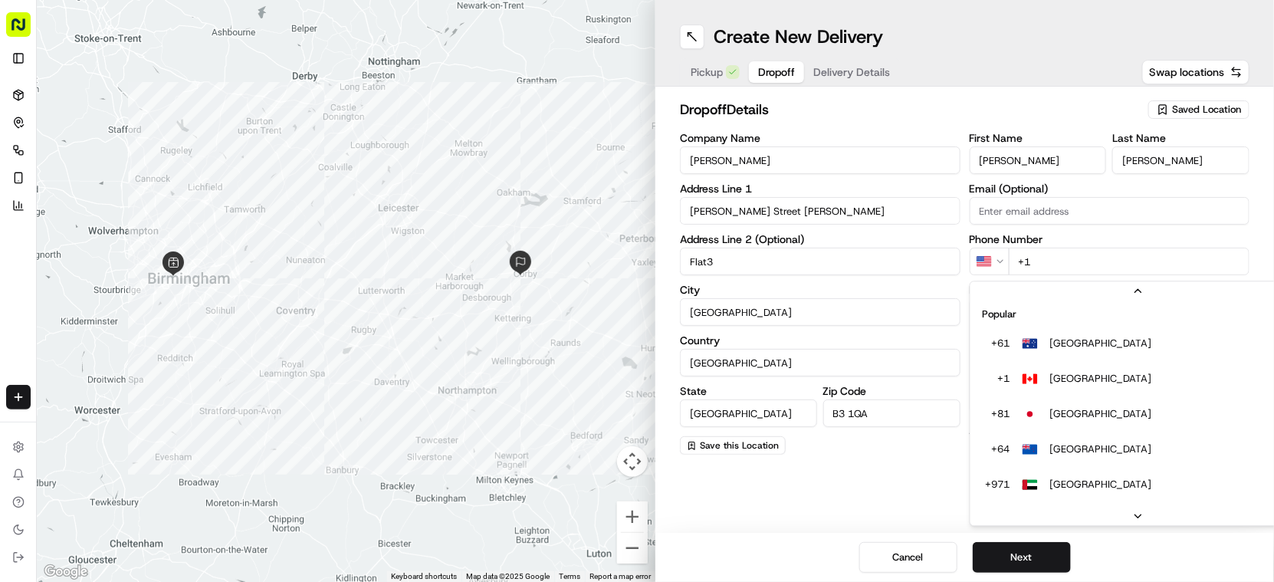
scroll to position [66, 0]
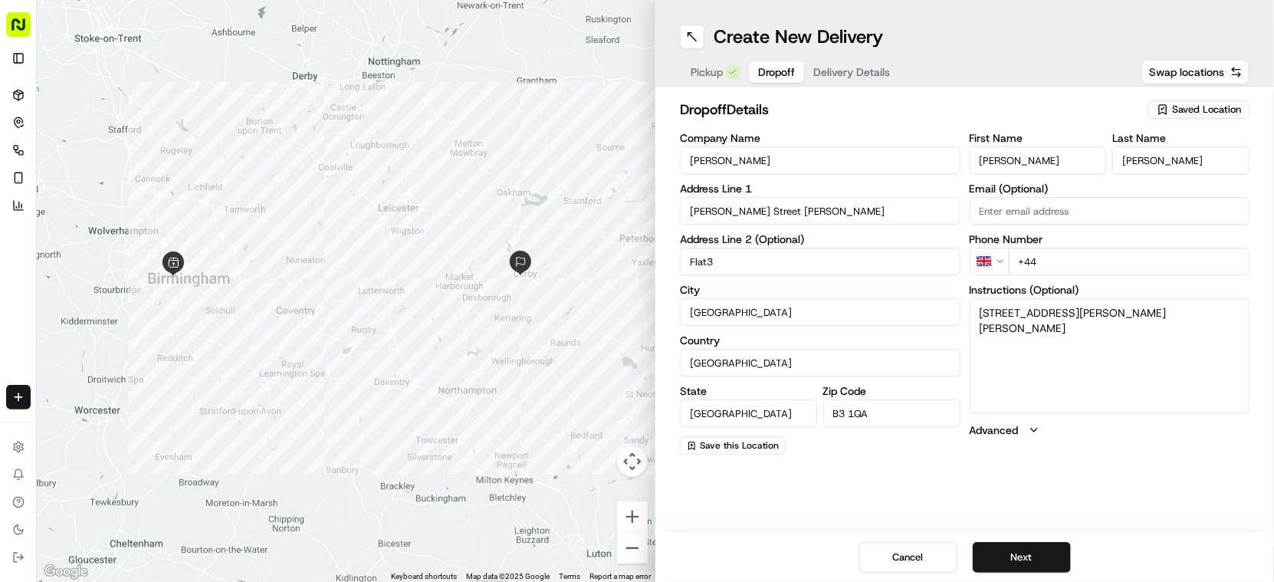
click at [1100, 258] on input "+44" at bounding box center [1130, 262] width 242 height 28
paste input "7895 308713"
type input "[PHONE_NUMBER]"
click at [1013, 553] on button "Next" at bounding box center [1022, 557] width 98 height 31
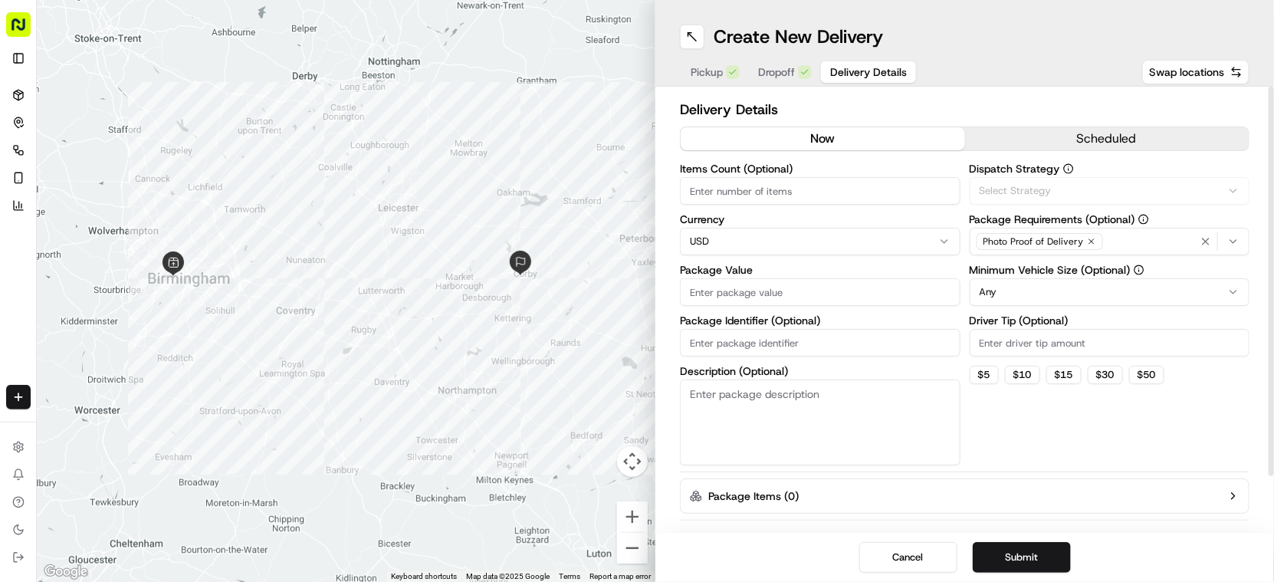
click at [790, 254] on html "Fusion Kitchen [EMAIL_ADDRESS][DOMAIN_NAME] Toggle Sidebar Deliveries Control O…" at bounding box center [637, 291] width 1274 height 582
click at [758, 295] on input "Package Value" at bounding box center [820, 292] width 281 height 28
paste input "19.48"
type input "19.48"
click at [1030, 556] on button "Submit" at bounding box center [1022, 557] width 98 height 31
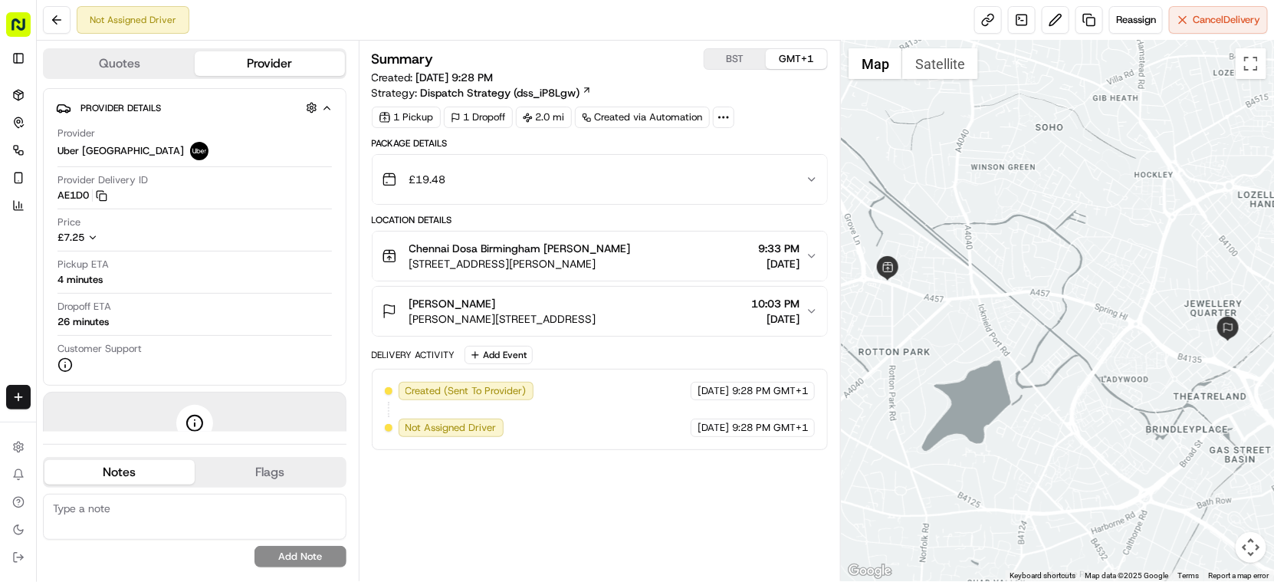
click at [567, 310] on div "[PERSON_NAME]" at bounding box center [502, 303] width 187 height 15
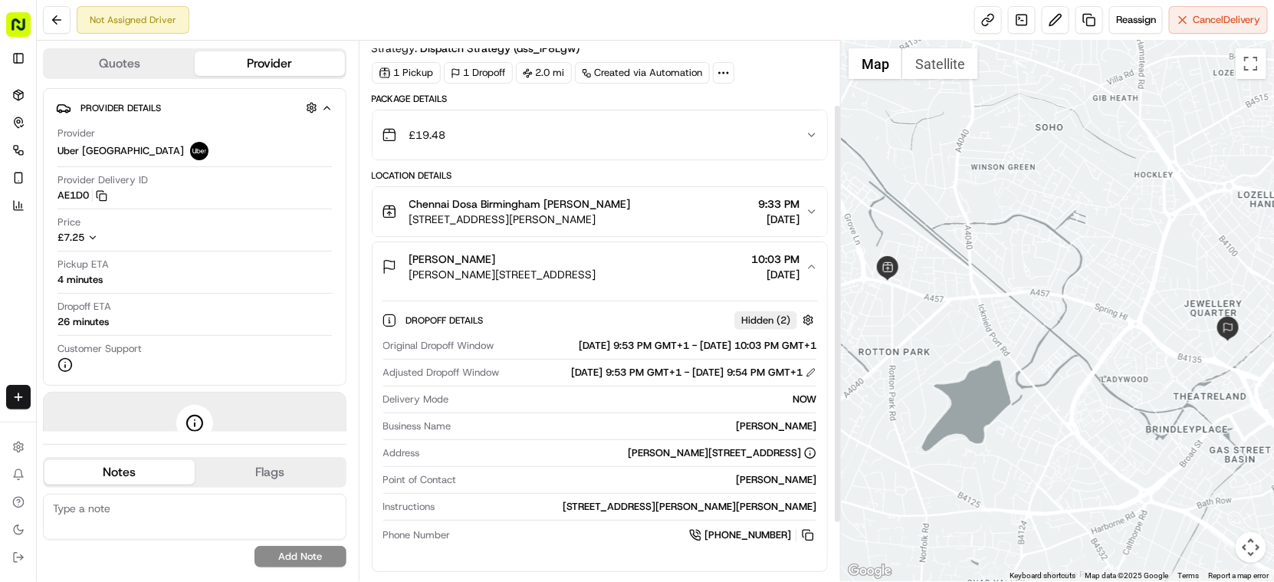
scroll to position [85, 0]
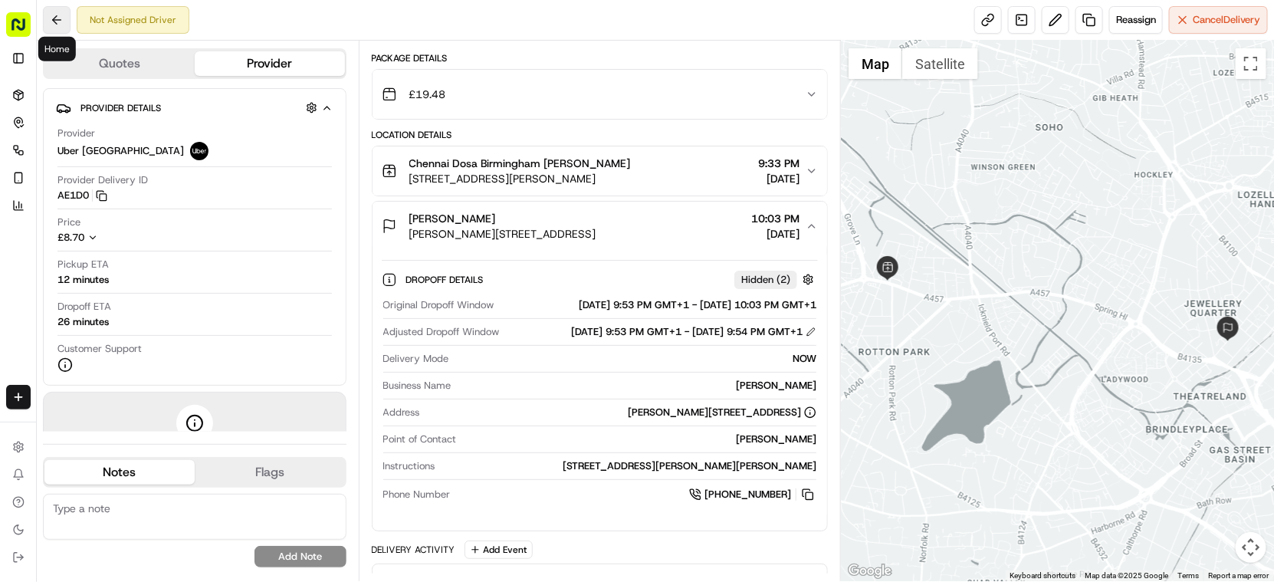
click at [51, 25] on button at bounding box center [57, 20] width 28 height 28
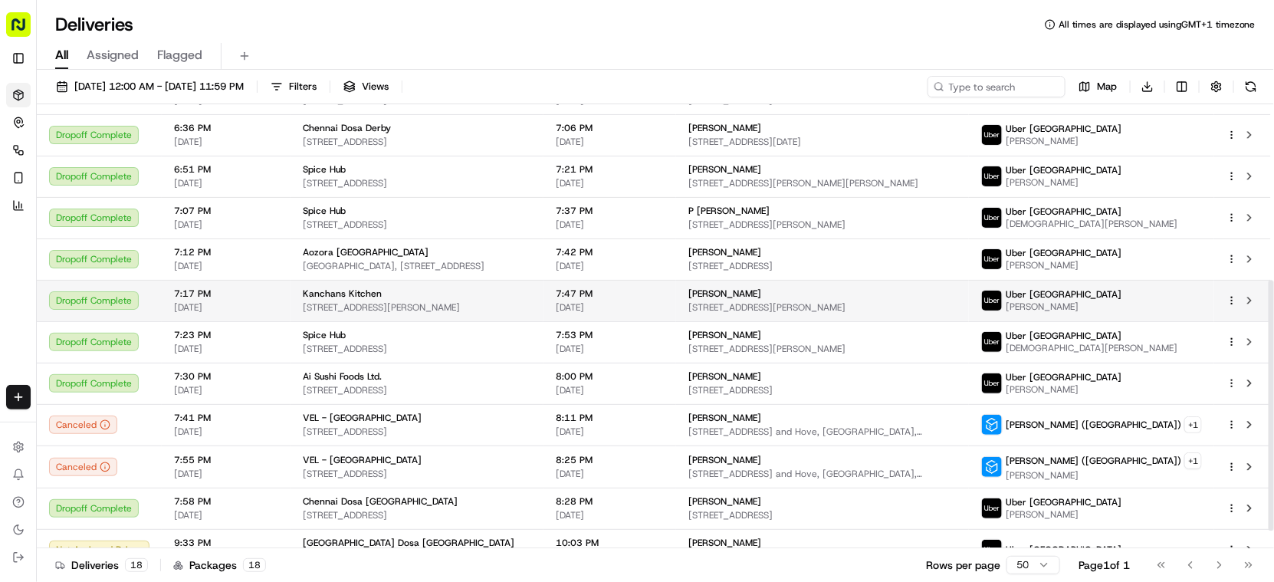
scroll to position [341, 0]
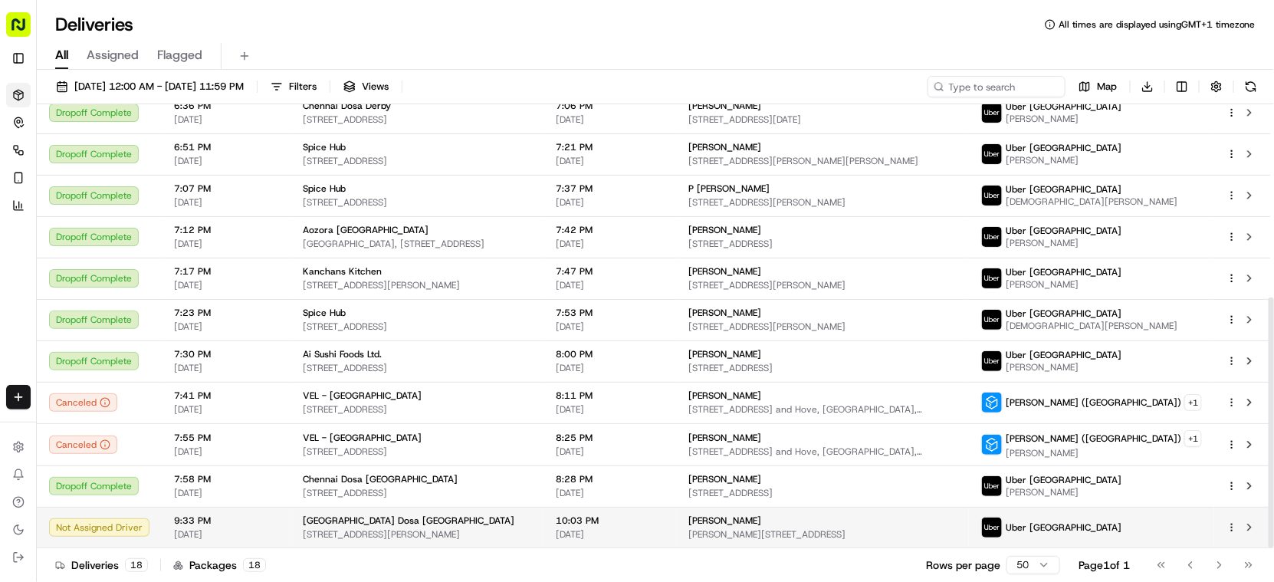
click at [858, 535] on span "[PERSON_NAME][STREET_ADDRESS]" at bounding box center [823, 534] width 268 height 12
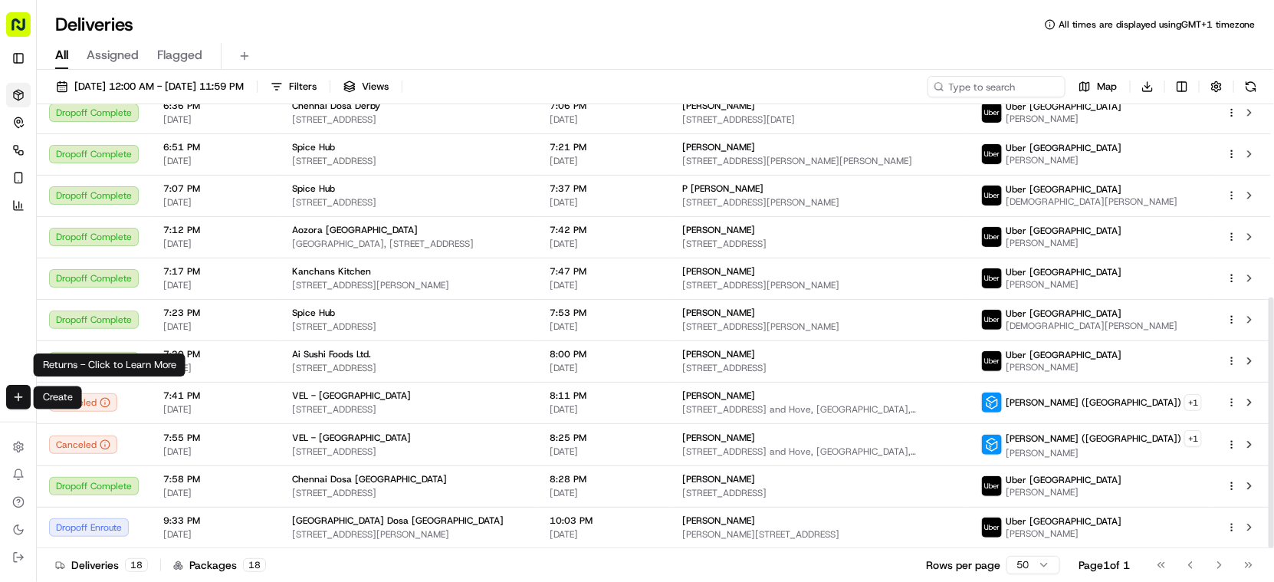
click at [24, 398] on html "Fusion Kitchen [EMAIL_ADDRESS][DOMAIN_NAME] Toggle Sidebar Deliveries Control O…" at bounding box center [637, 291] width 1274 height 582
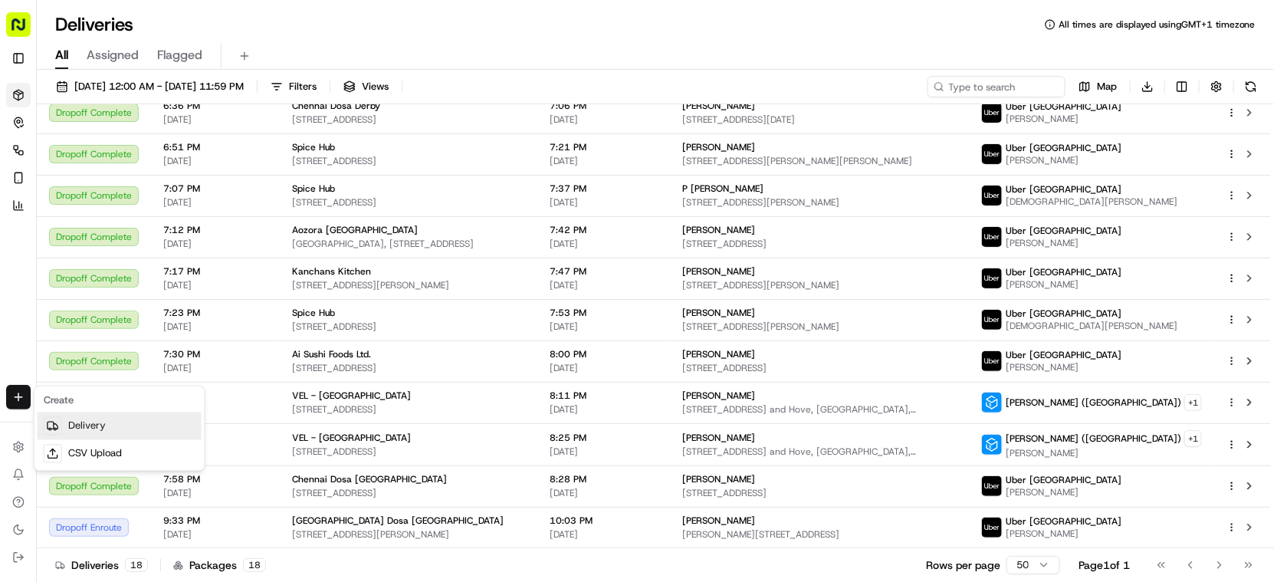
click at [105, 427] on link "Delivery" at bounding box center [120, 427] width 164 height 28
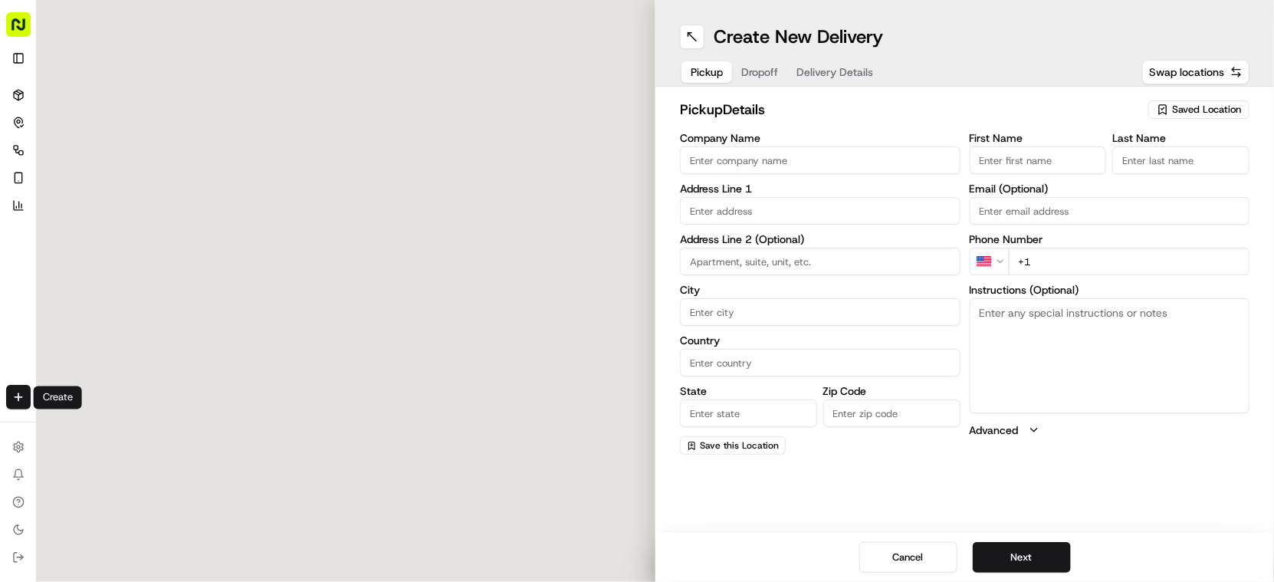
click at [800, 156] on input "Company Name" at bounding box center [820, 160] width 281 height 28
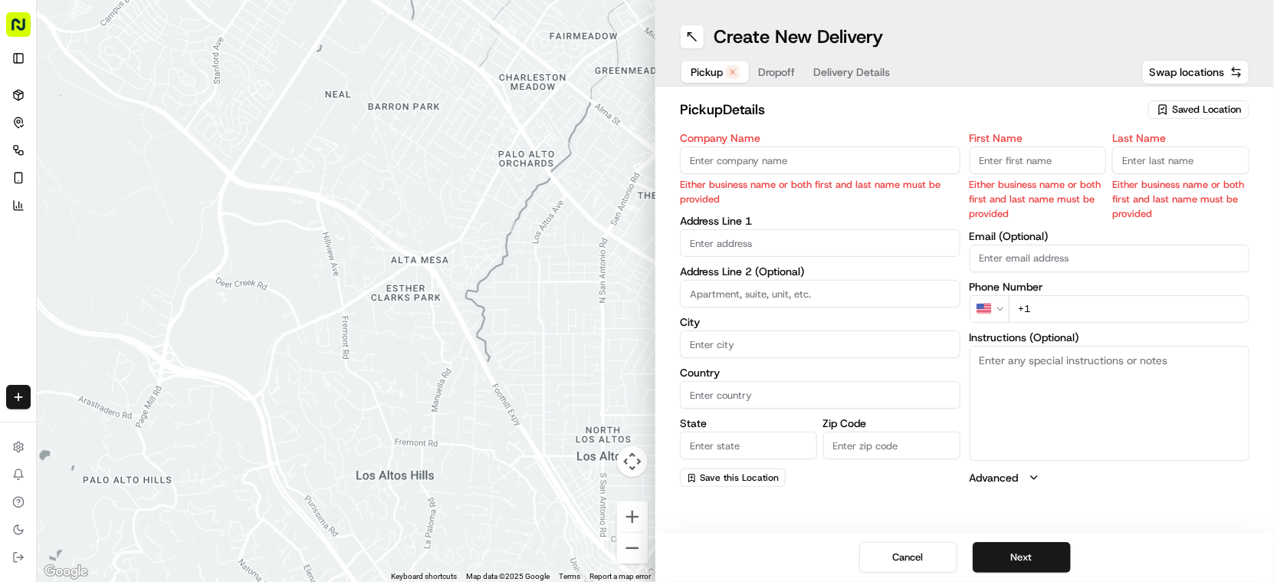
click at [778, 171] on input "Company Name" at bounding box center [820, 160] width 281 height 28
click at [801, 155] on input "Company Name" at bounding box center [820, 160] width 281 height 28
paste input "[GEOGRAPHIC_DATA] Dosa [GEOGRAPHIC_DATA]"
type input "[GEOGRAPHIC_DATA] Dosa [GEOGRAPHIC_DATA]"
click at [1030, 166] on input "First Name" at bounding box center [1038, 160] width 137 height 28
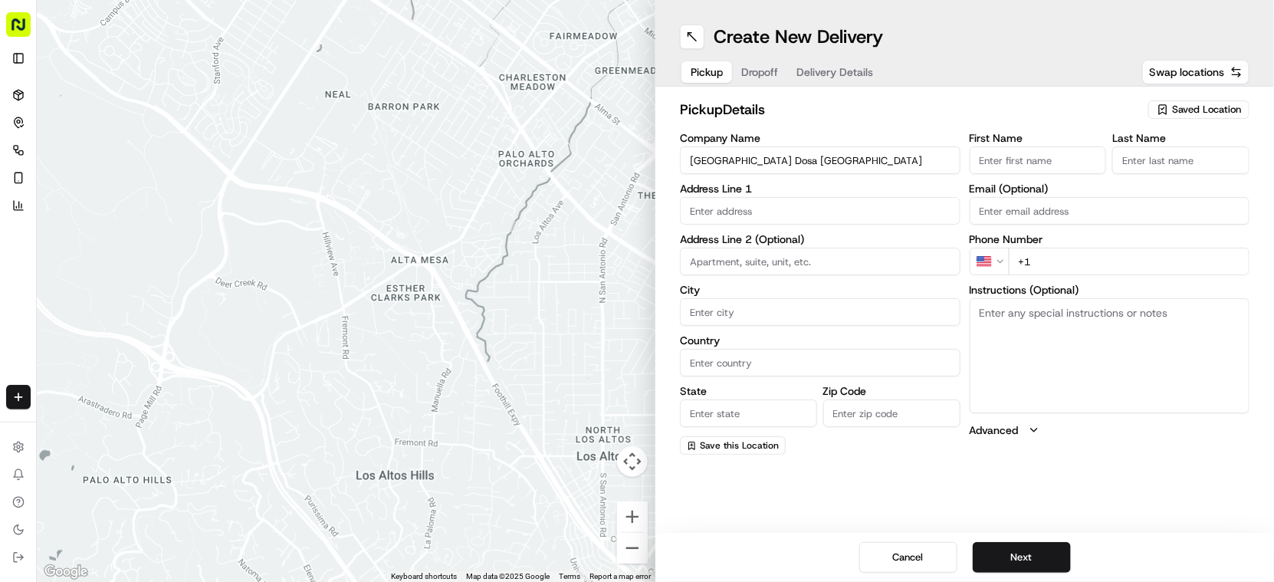
click at [798, 156] on input "[GEOGRAPHIC_DATA] Dosa [GEOGRAPHIC_DATA]" at bounding box center [820, 160] width 281 height 28
click at [845, 156] on input "[GEOGRAPHIC_DATA] Dosa [GEOGRAPHIC_DATA]" at bounding box center [820, 160] width 281 height 28
click at [733, 211] on input "text" at bounding box center [820, 211] width 281 height 28
paste input "[STREET_ADDRESS][PERSON_NAME]."
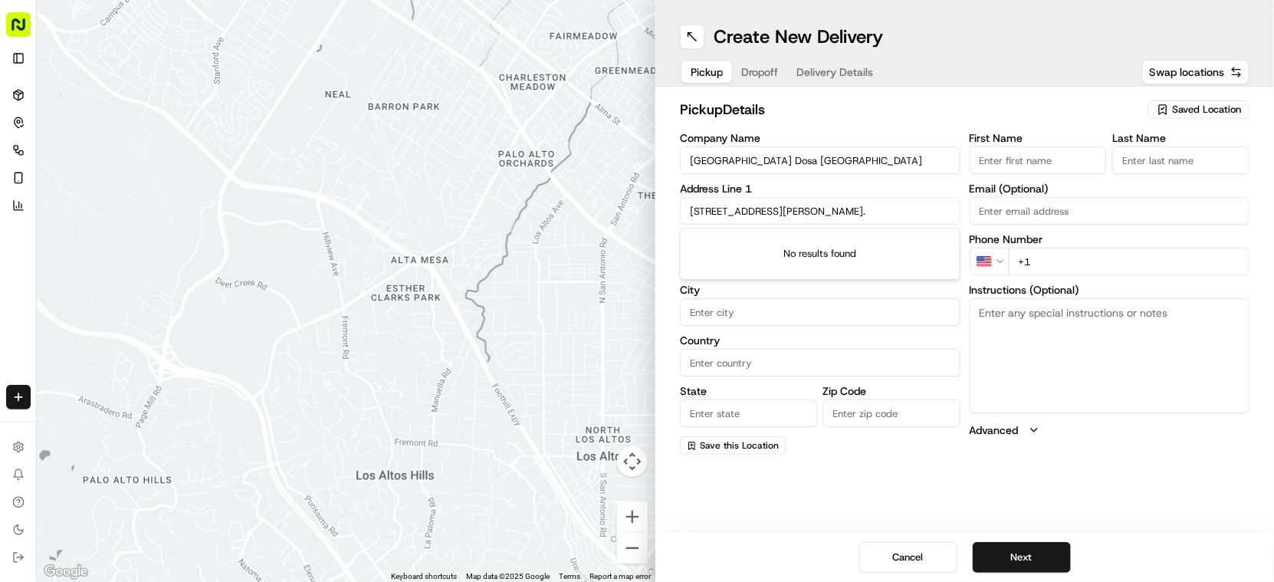
click at [810, 222] on input "[STREET_ADDRESS][PERSON_NAME]." at bounding box center [820, 211] width 281 height 28
paste input "[STREET_ADDRESS][PERSON_NAME]"
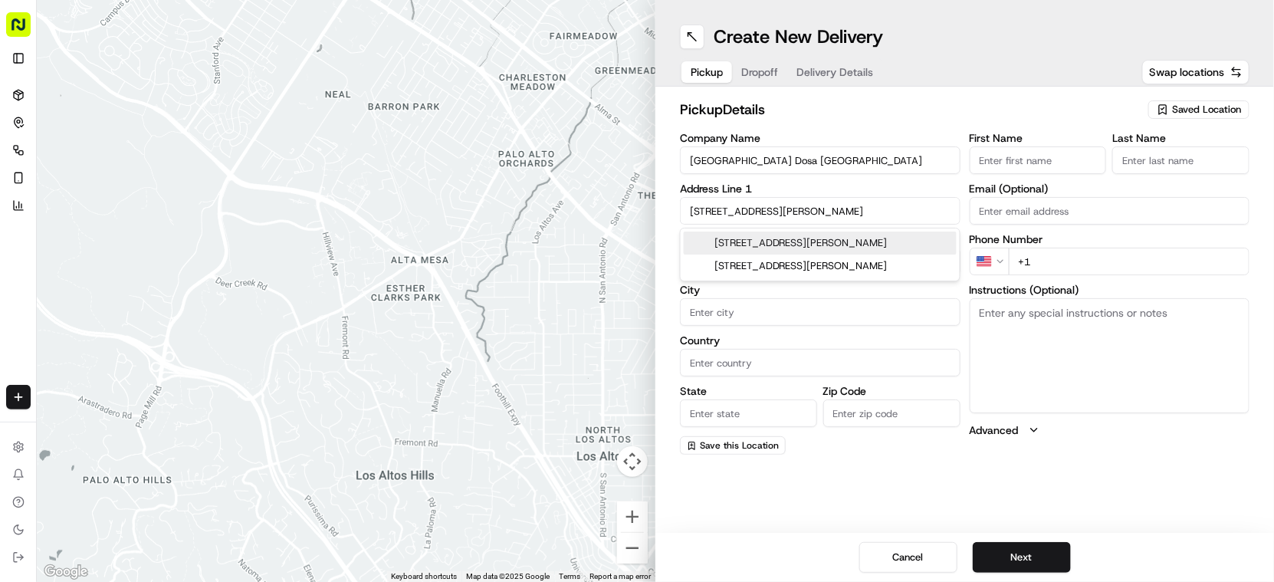
click at [841, 233] on div "[STREET_ADDRESS][PERSON_NAME]" at bounding box center [820, 243] width 273 height 23
type input "[STREET_ADDRESS][PERSON_NAME]"
type input "Smethwick"
type input "[GEOGRAPHIC_DATA]"
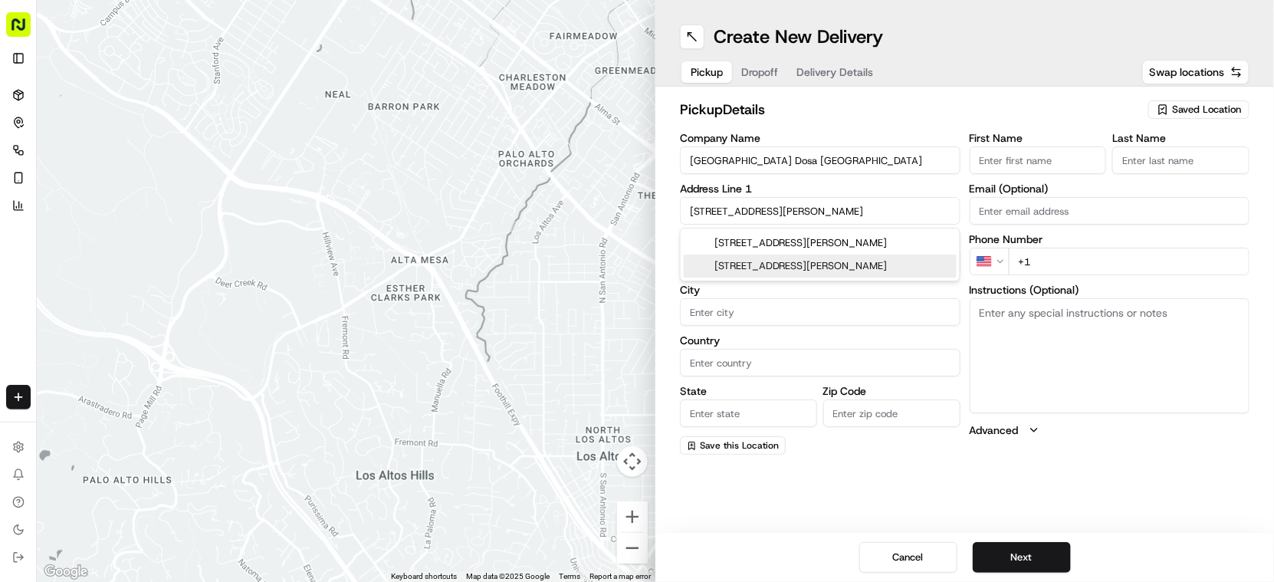
type input "[GEOGRAPHIC_DATA]"
type input "B18 4HE"
type input "[STREET_ADDRESS][PERSON_NAME]"
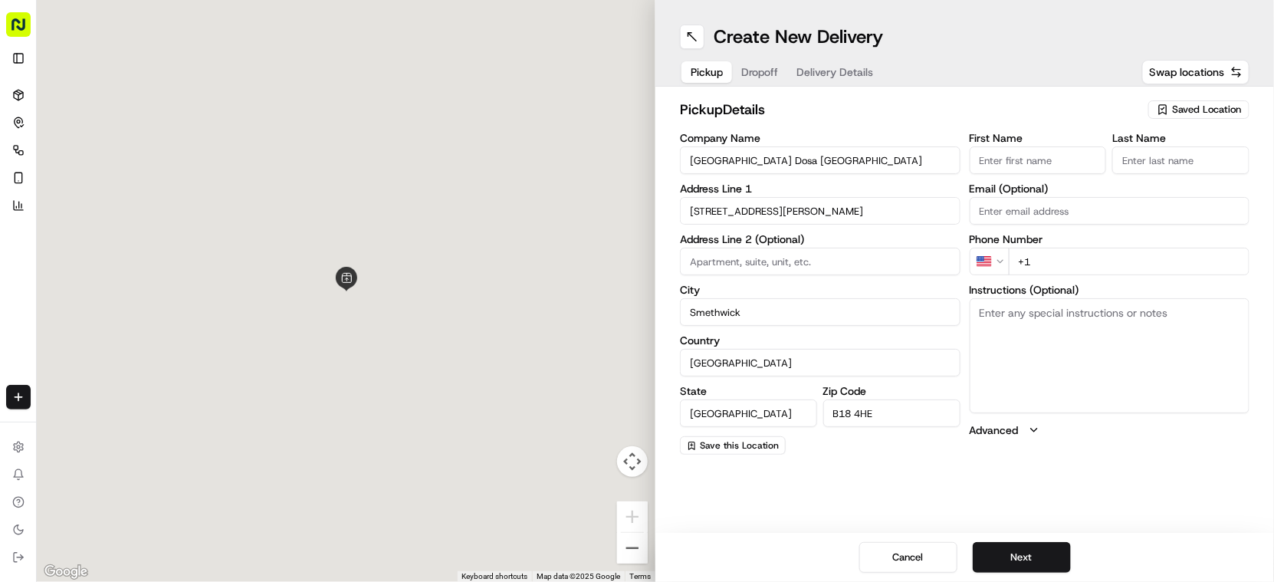
scroll to position [0, 0]
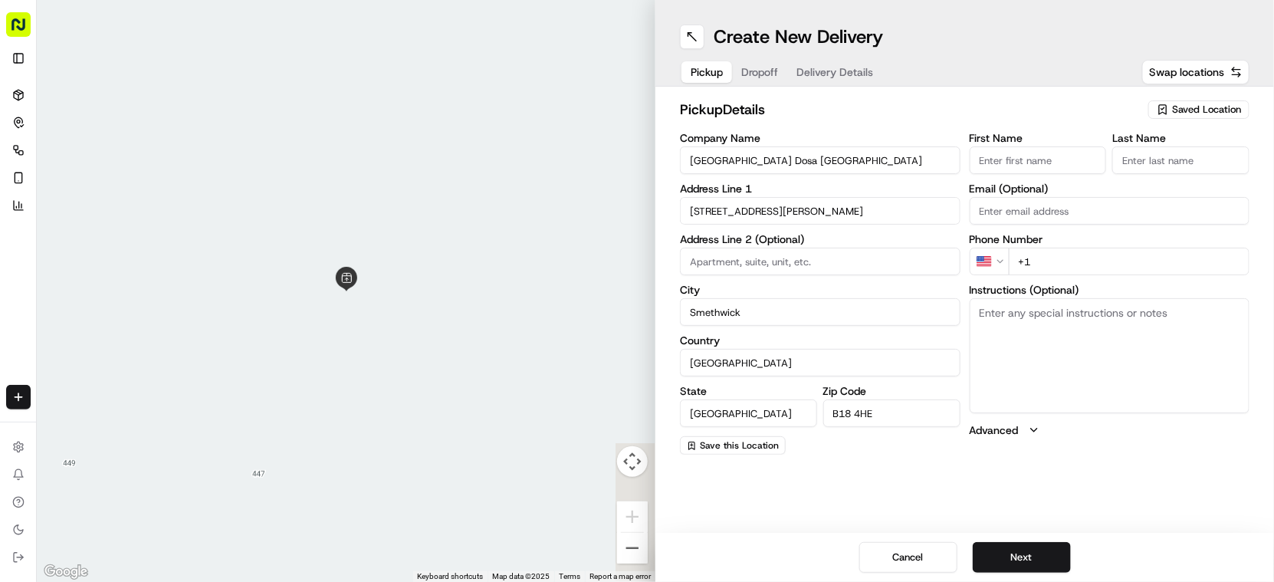
click at [1059, 337] on textarea "Instructions (Optional)" at bounding box center [1110, 355] width 281 height 115
paste textarea "[STREET_ADDRESS][PERSON_NAME]."
type textarea "[STREET_ADDRESS][PERSON_NAME]"
click at [1022, 166] on input "First Name" at bounding box center [1038, 160] width 137 height 28
click at [1007, 163] on input "First Name" at bounding box center [1038, 160] width 137 height 28
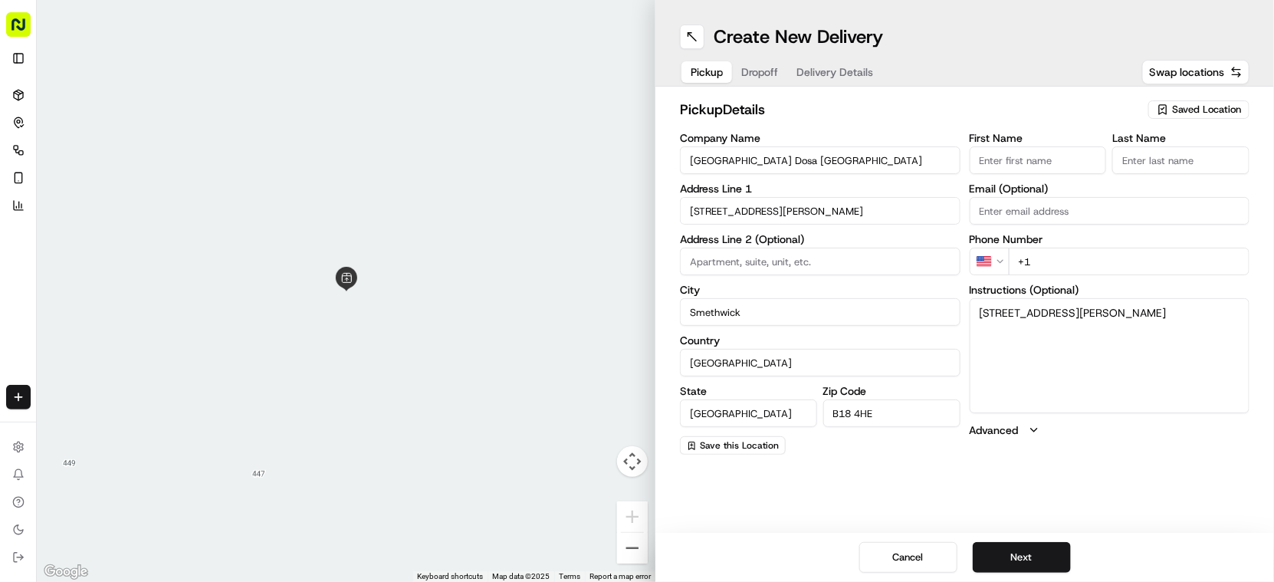
paste input "[PERSON_NAME]"
click at [1051, 161] on input "[PERSON_NAME]" at bounding box center [1038, 160] width 137 height 28
type input "[PERSON_NAME]"
click at [1147, 166] on input "Last Name" at bounding box center [1181, 160] width 137 height 28
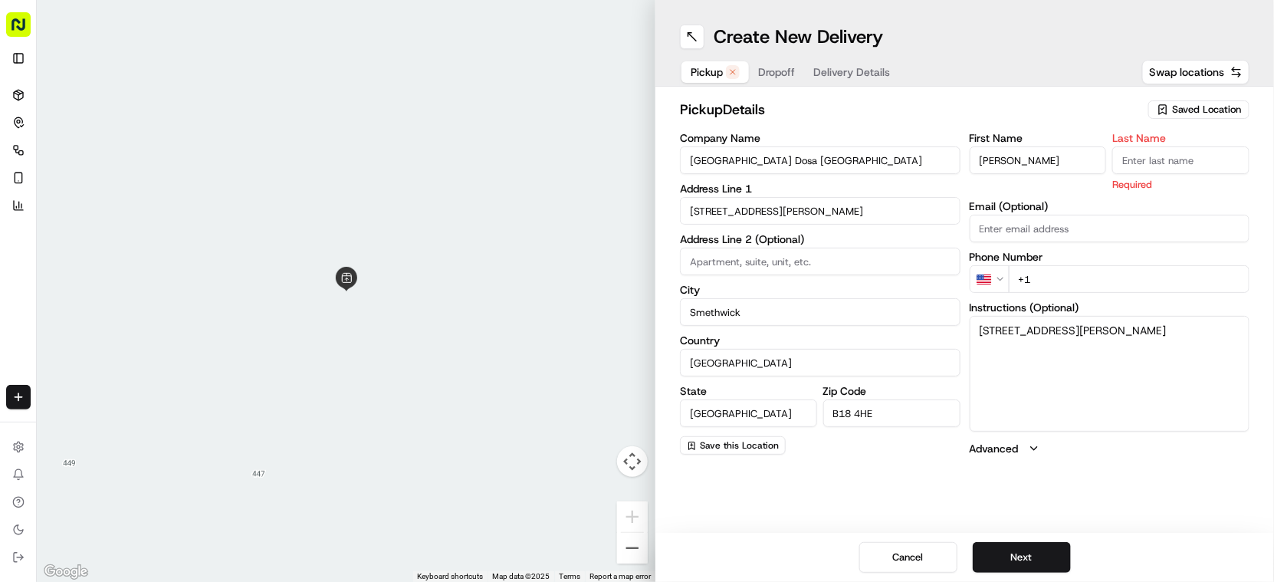
paste input "Sadiq"
type input "Sadiq"
drag, startPoint x: 993, startPoint y: 371, endPoint x: 1000, endPoint y: 290, distance: 81.6
click at [996, 370] on textarea "[STREET_ADDRESS][PERSON_NAME]" at bounding box center [1110, 373] width 281 height 115
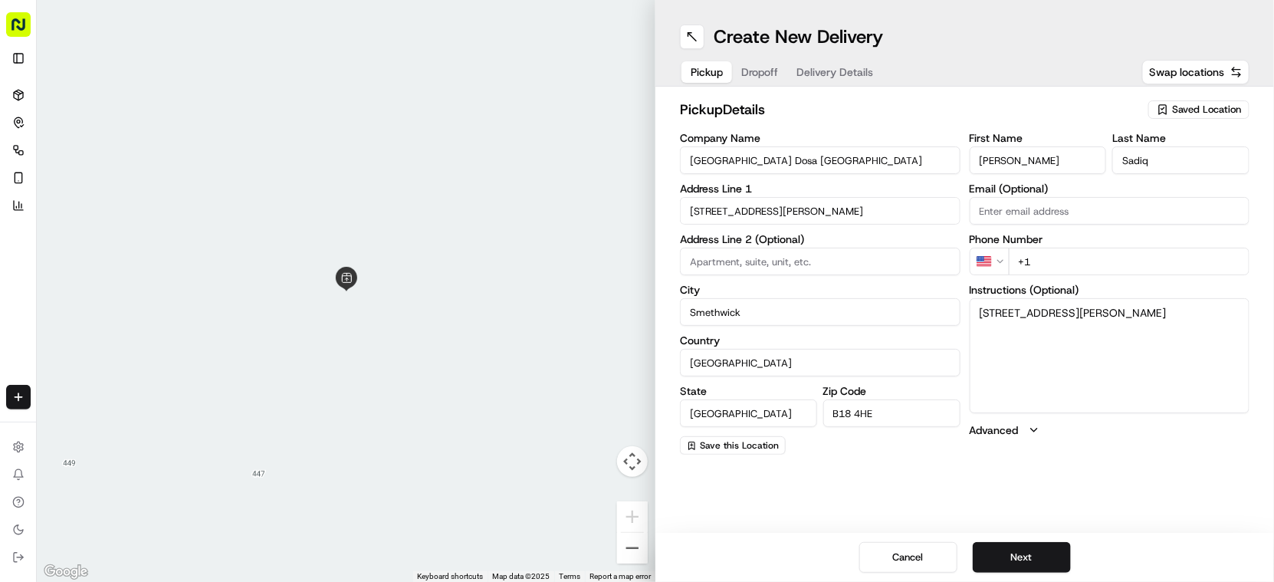
click at [1001, 260] on html "Fusion Kitchen [EMAIL_ADDRESS][DOMAIN_NAME] Toggle Sidebar Deliveries Control O…" at bounding box center [637, 291] width 1274 height 582
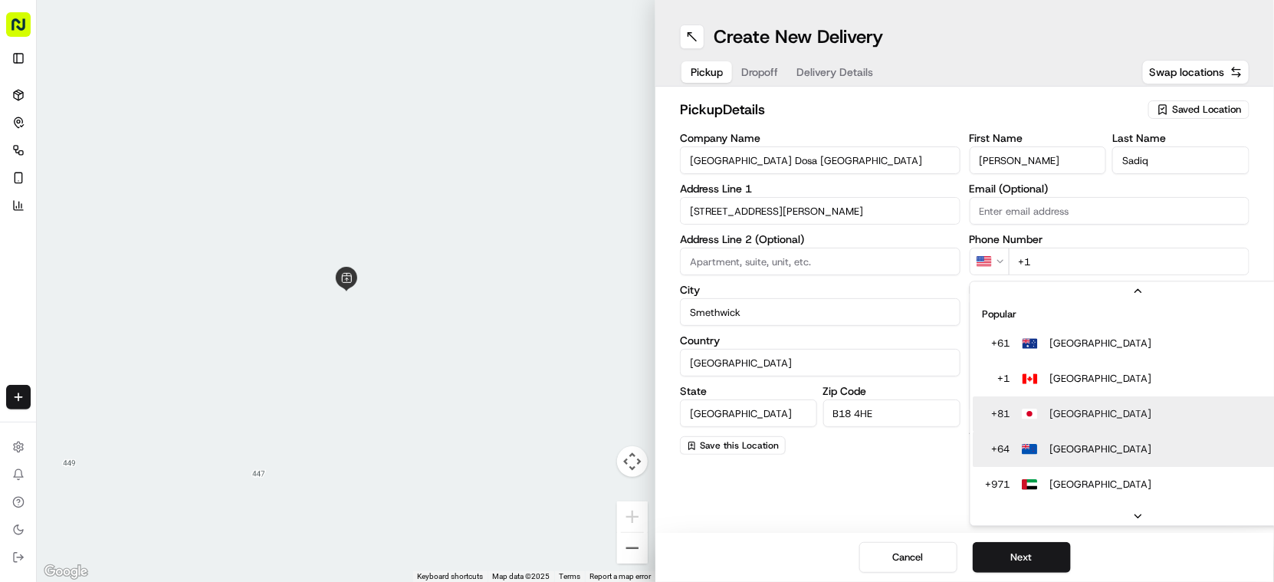
scroll to position [66, 0]
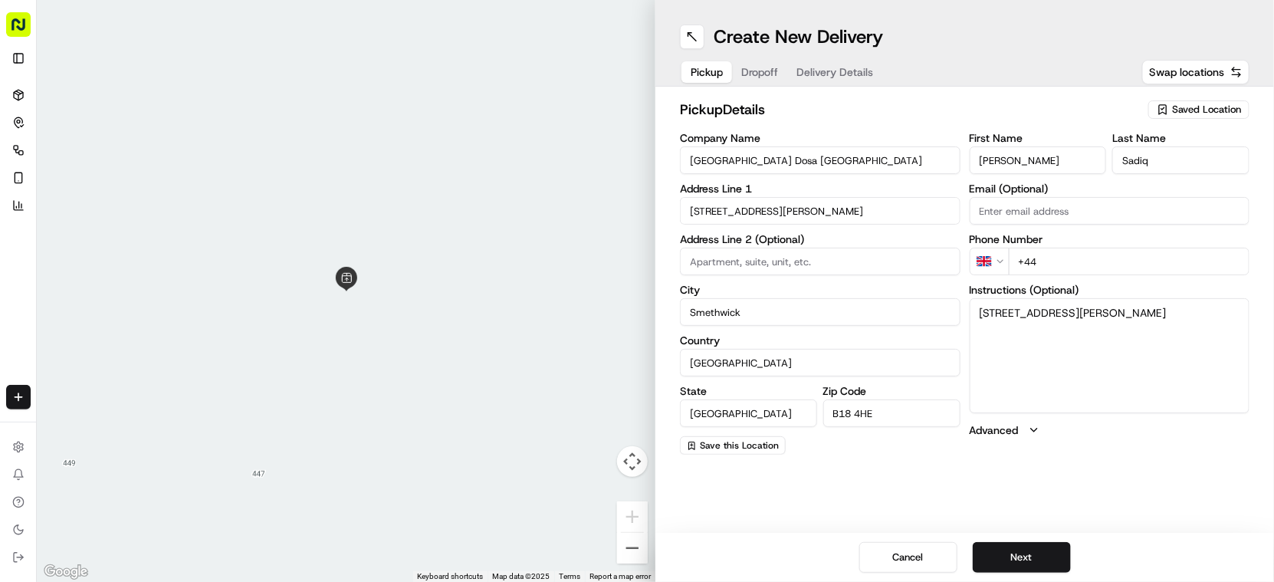
click at [1110, 260] on input "+44" at bounding box center [1130, 262] width 242 height 28
paste input "121 572 5858"
type input "[PHONE_NUMBER]"
click at [1025, 552] on button "Next" at bounding box center [1022, 557] width 98 height 31
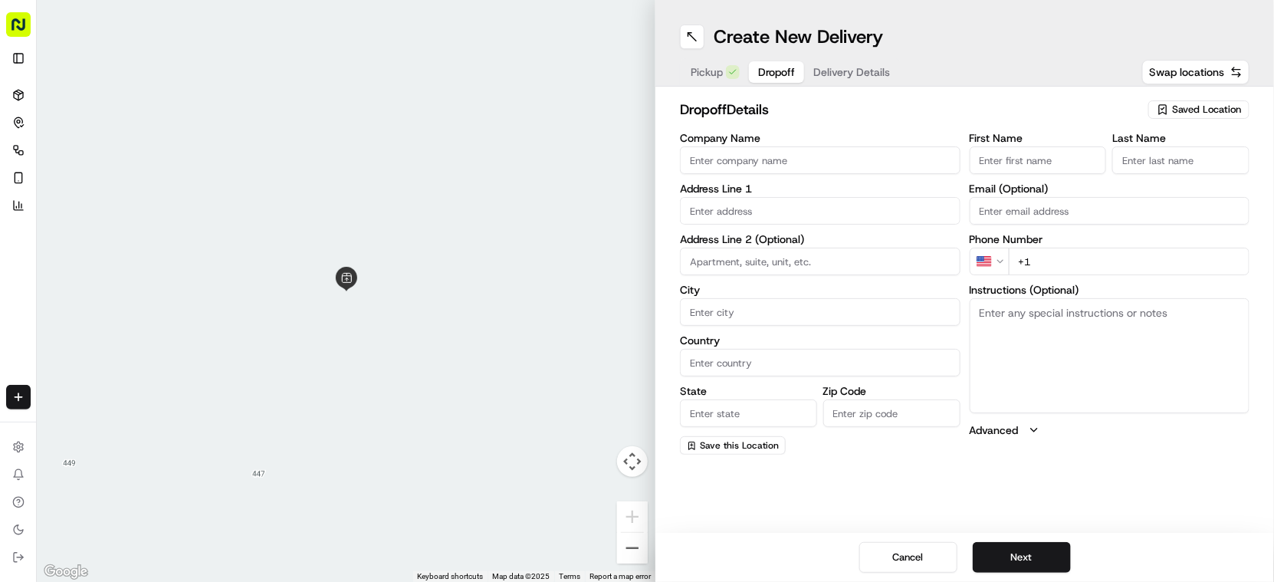
click at [727, 159] on input "Company Name" at bounding box center [820, 160] width 281 height 28
paste input "[PERSON_NAME]"
type input "[PERSON_NAME]"
click at [1073, 160] on input "First Name" at bounding box center [1038, 160] width 137 height 28
paste input "[PERSON_NAME]"
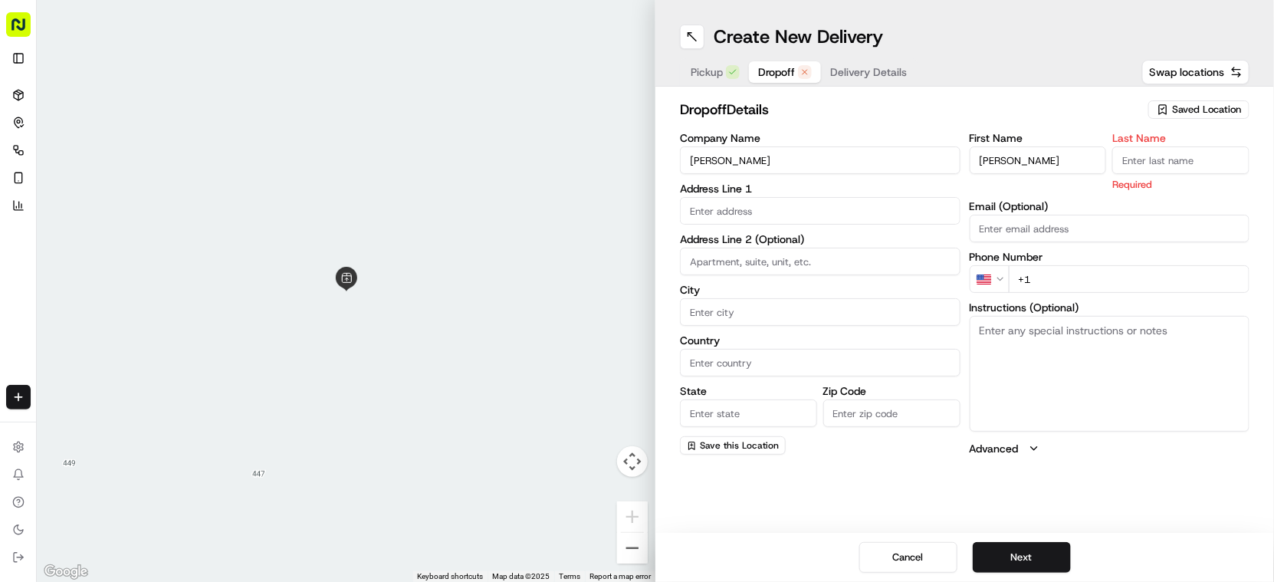
click at [1034, 163] on input "[PERSON_NAME]" at bounding box center [1038, 160] width 137 height 28
type input "[PERSON_NAME]"
click at [1206, 152] on input "Last Name" at bounding box center [1181, 160] width 137 height 28
paste input "Kaur"
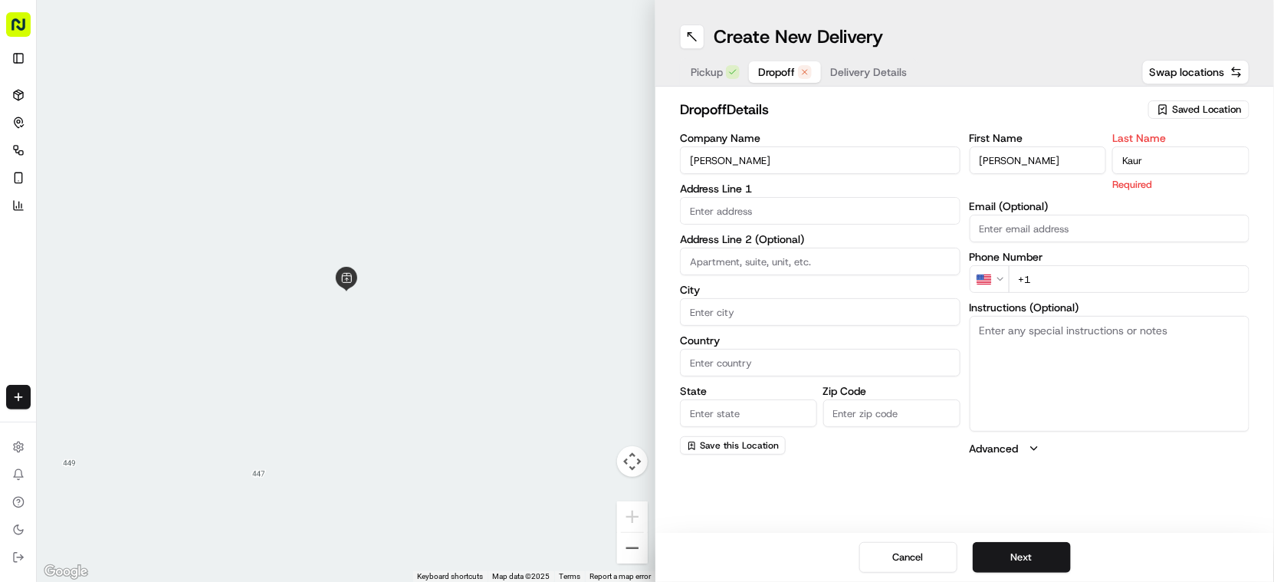
type input "Kaur"
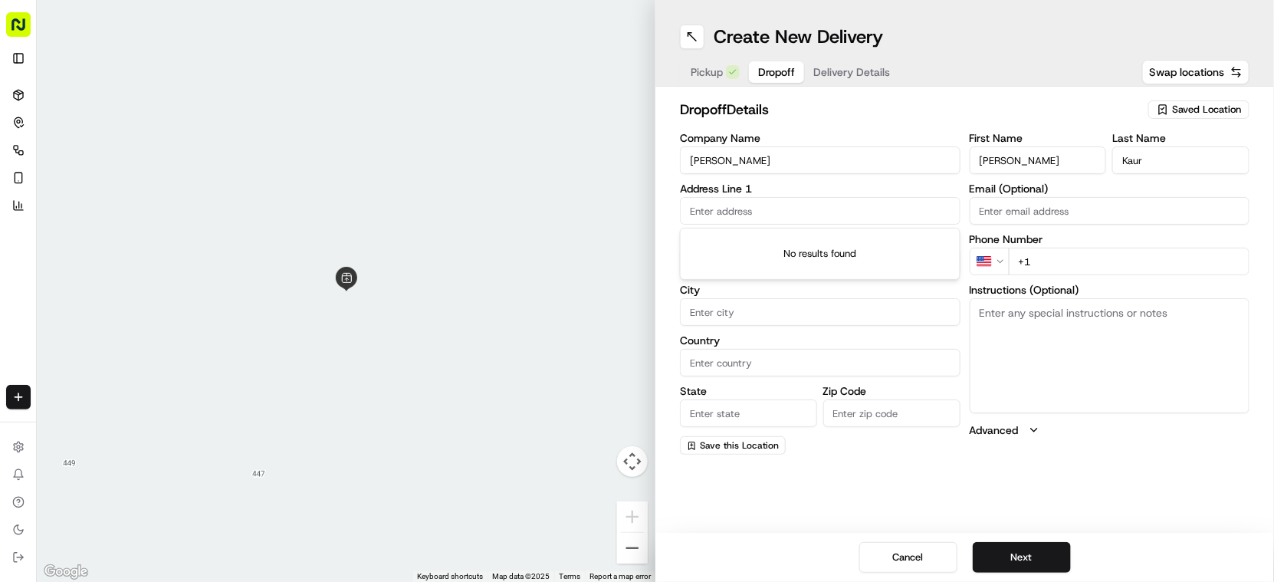
click at [774, 204] on input "text" at bounding box center [820, 211] width 281 height 28
click at [729, 209] on input "text" at bounding box center [820, 211] width 281 height 28
paste input "[STREET_ADDRESS]"
click at [797, 238] on div "[STREET_ADDRESS]" at bounding box center [820, 243] width 273 height 23
type input "[STREET_ADDRESS]"
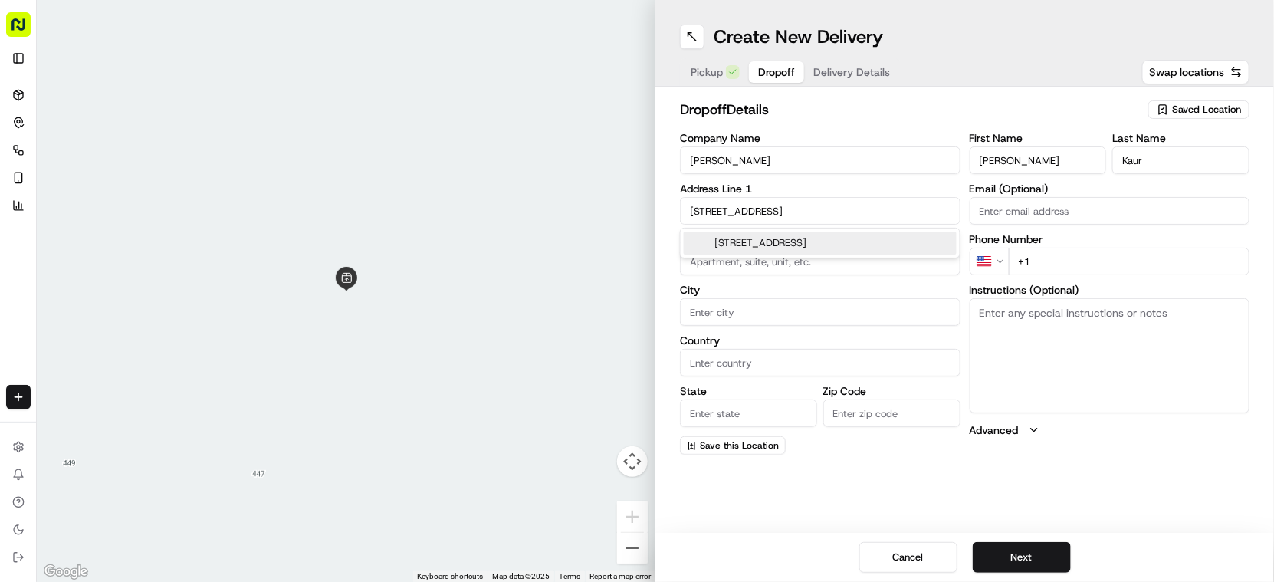
type input "Bearwood"
type input "[GEOGRAPHIC_DATA]"
type input "B66 4DW"
type input "[STREET_ADDRESS]"
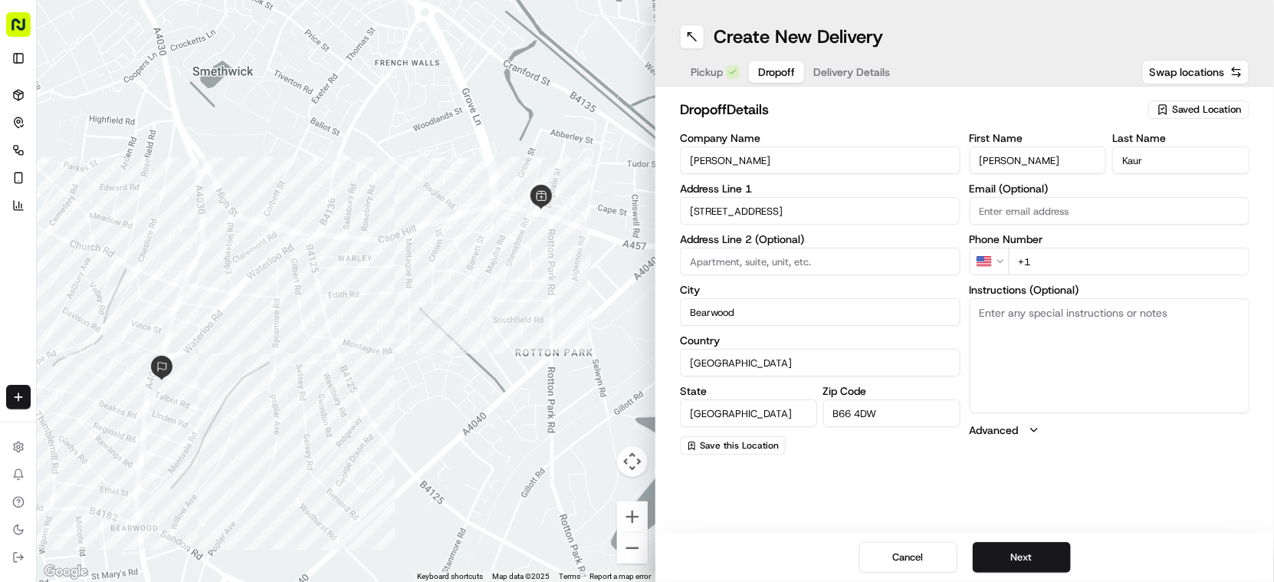
click at [1083, 361] on textarea "Instructions (Optional)" at bounding box center [1110, 355] width 281 height 115
paste textarea "[STREET_ADDRESS]"
type textarea "[STREET_ADDRESS]"
click at [997, 263] on html "Fusion Kitchen [EMAIL_ADDRESS][DOMAIN_NAME] Toggle Sidebar Deliveries Control O…" at bounding box center [637, 291] width 1274 height 582
click at [1064, 251] on input "+44" at bounding box center [1130, 262] width 242 height 28
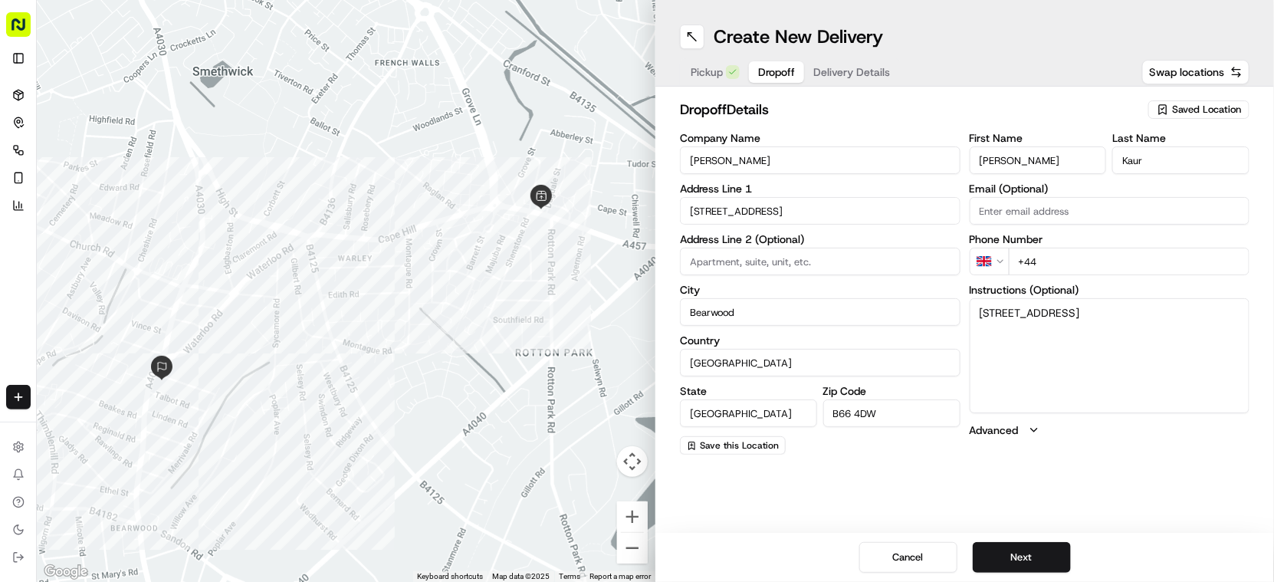
paste input "07916 322549"
click at [1046, 257] on input "[PHONE_NUMBER]" at bounding box center [1130, 262] width 242 height 28
type input "[PHONE_NUMBER]"
click at [1029, 557] on button "Next" at bounding box center [1022, 557] width 98 height 31
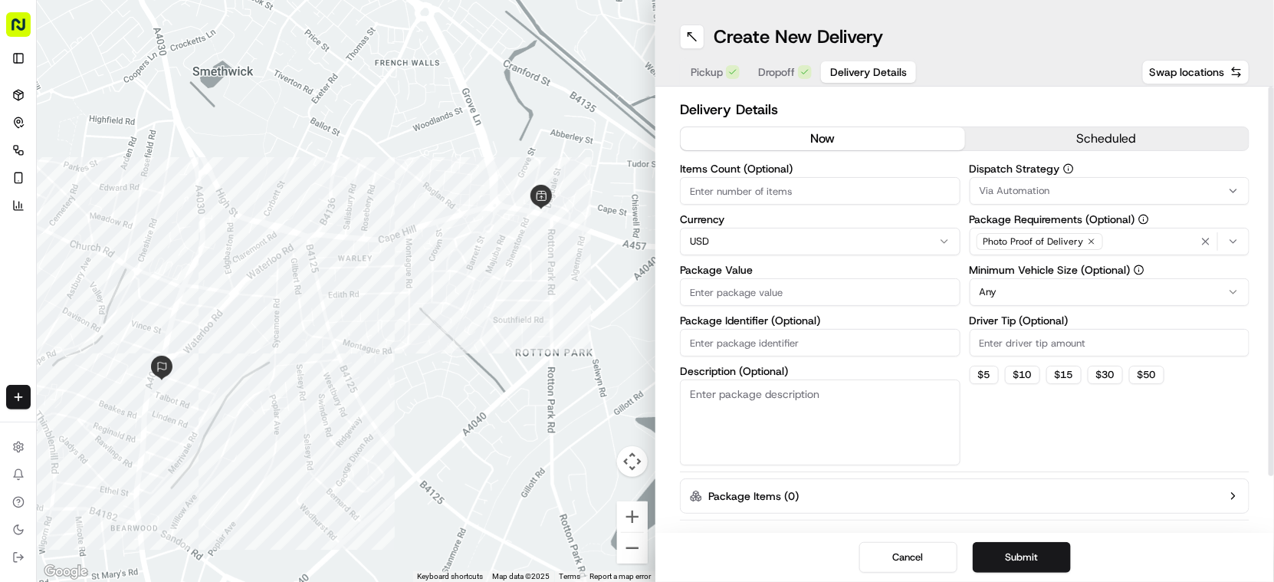
click at [709, 233] on html "Fusion Kitchen [EMAIL_ADDRESS][DOMAIN_NAME] Toggle Sidebar Deliveries Control O…" at bounding box center [637, 291] width 1274 height 582
click at [713, 283] on input "Package Value" at bounding box center [820, 292] width 281 height 28
paste input "27.93"
type input "27.93"
click at [1041, 560] on button "Submit" at bounding box center [1022, 557] width 98 height 31
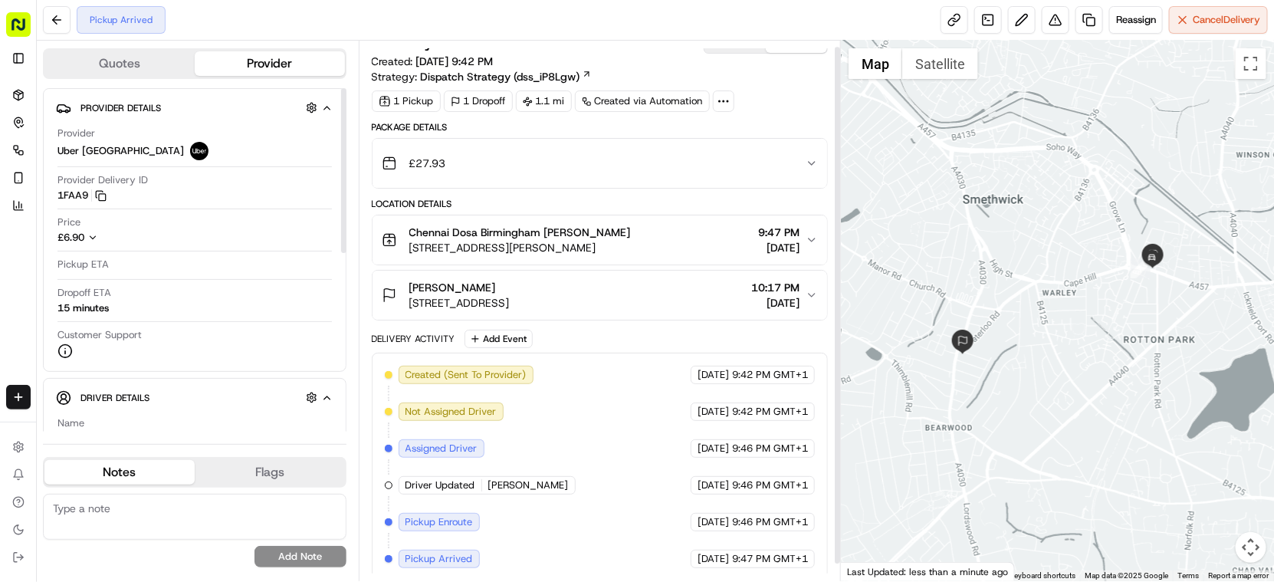
scroll to position [24, 0]
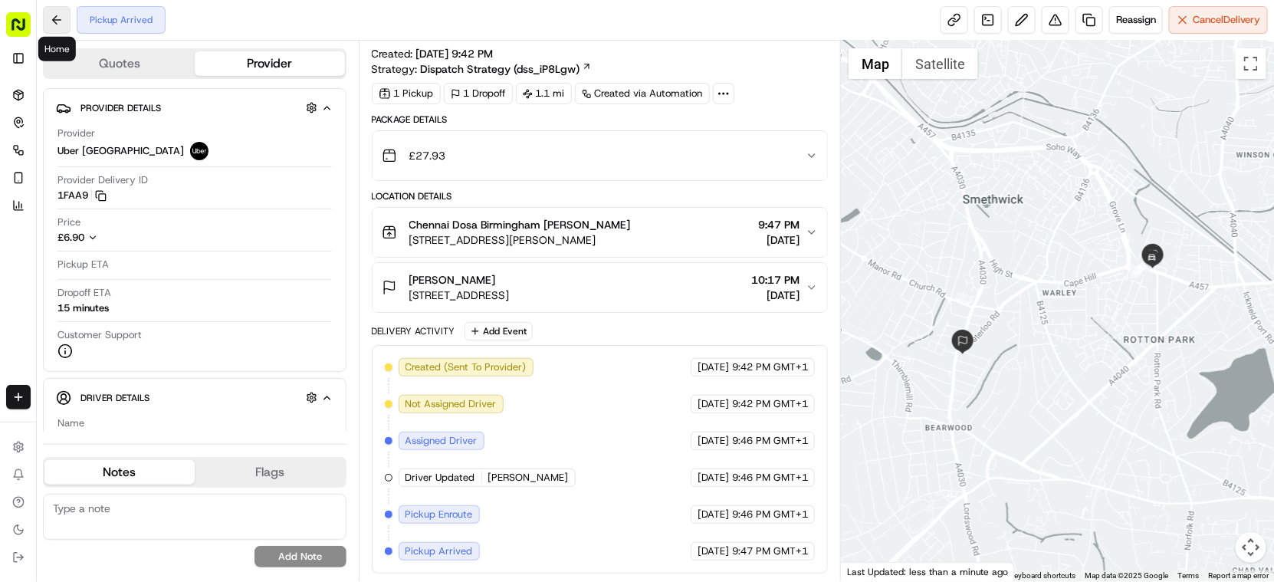
click at [56, 18] on button at bounding box center [57, 20] width 28 height 28
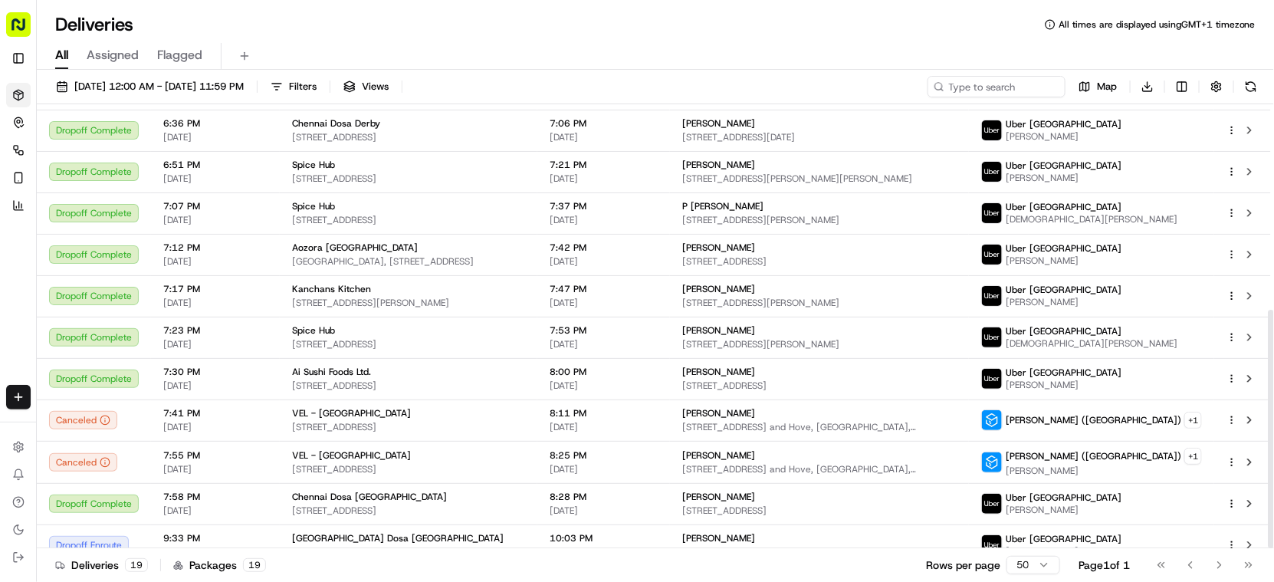
scroll to position [383, 0]
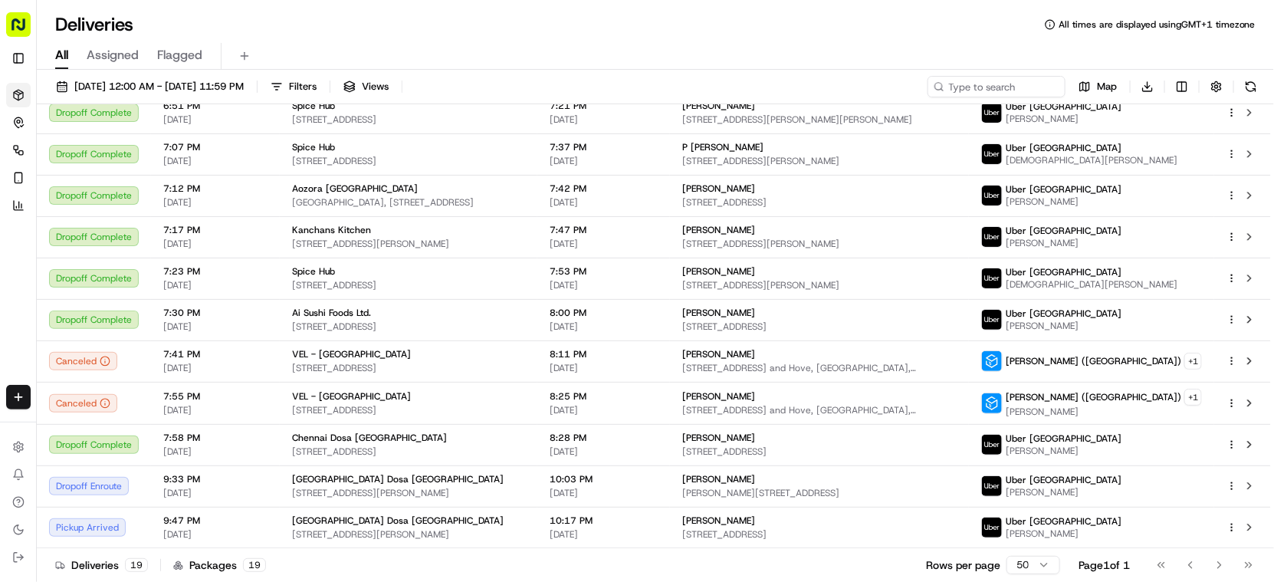
click at [74, 23] on h1 "Deliveries" at bounding box center [94, 24] width 78 height 25
